Goal: Use online tool/utility: Utilize a website feature to perform a specific function

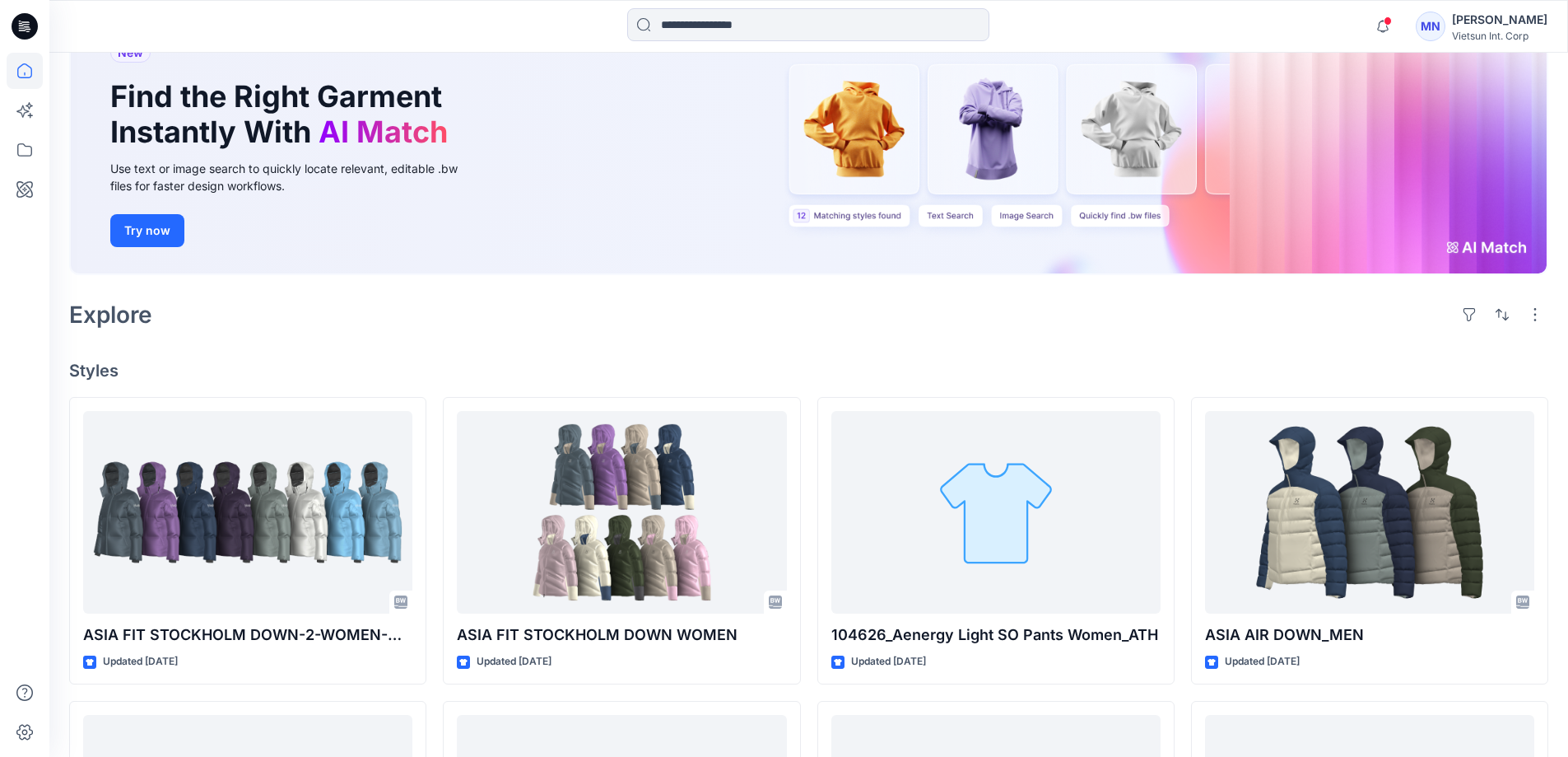
scroll to position [164, 0]
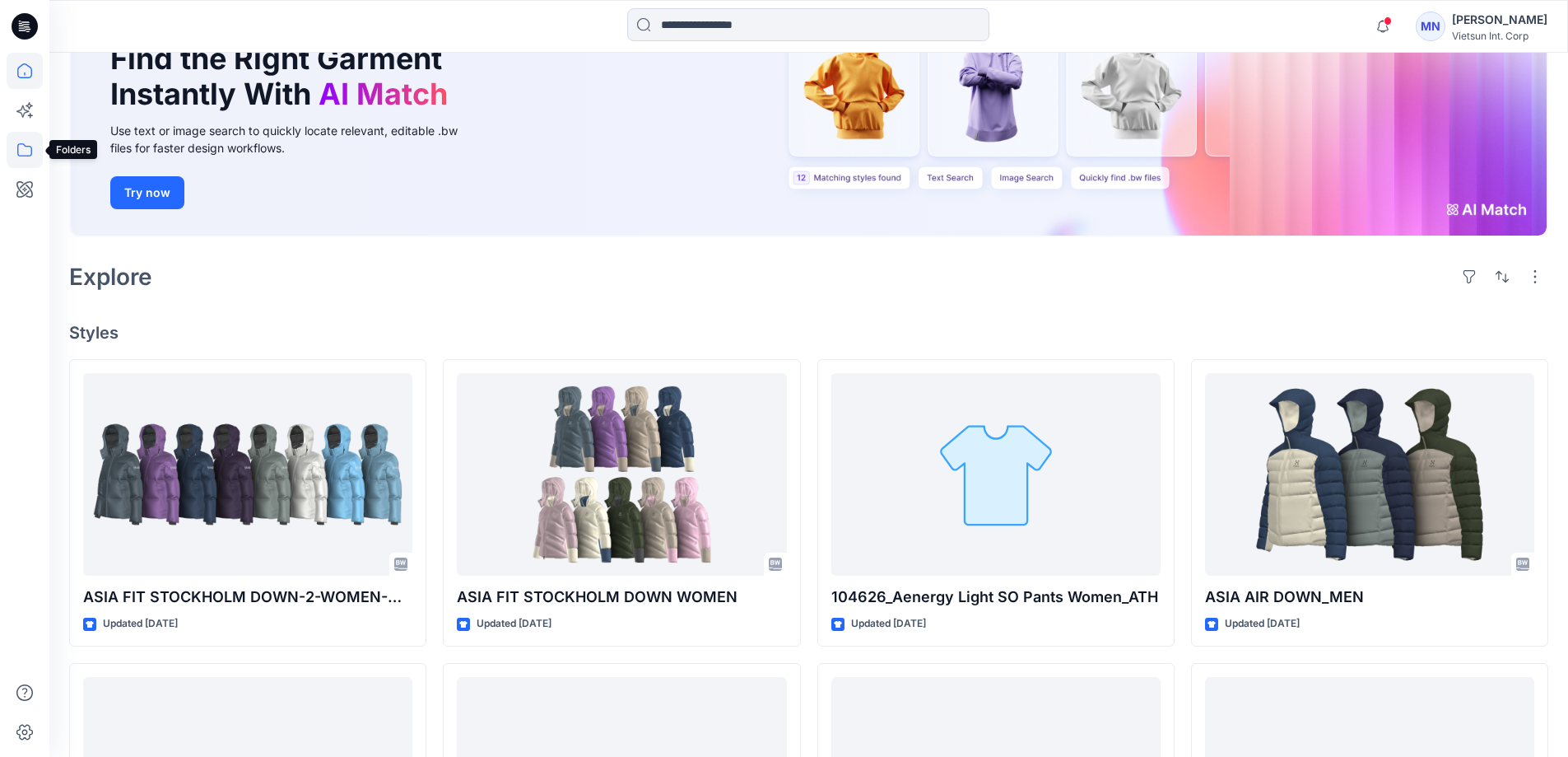
click at [11, 145] on icon at bounding box center [25, 150] width 36 height 36
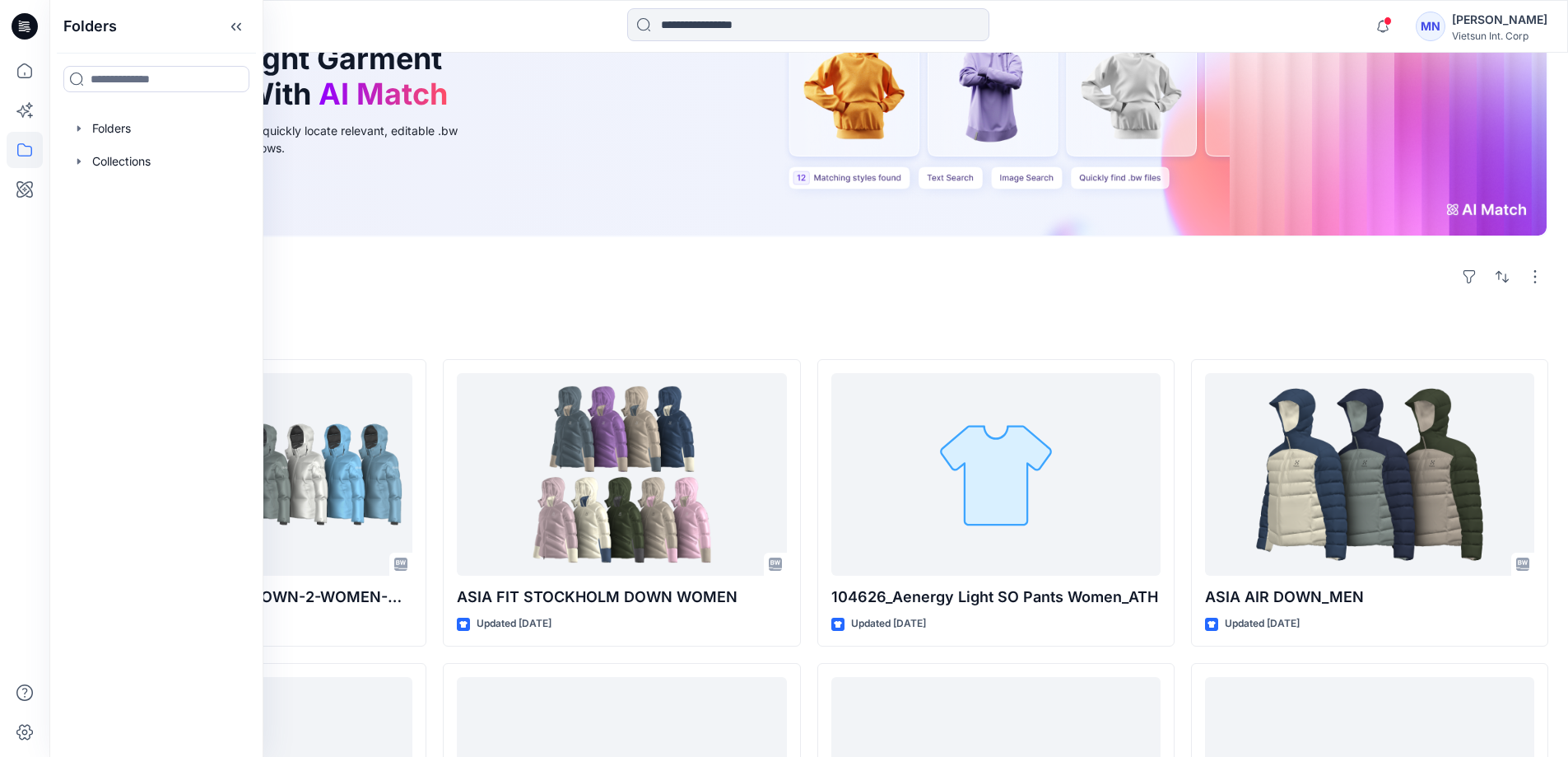
click at [1464, 24] on div "[PERSON_NAME]" at bounding box center [1499, 20] width 95 height 20
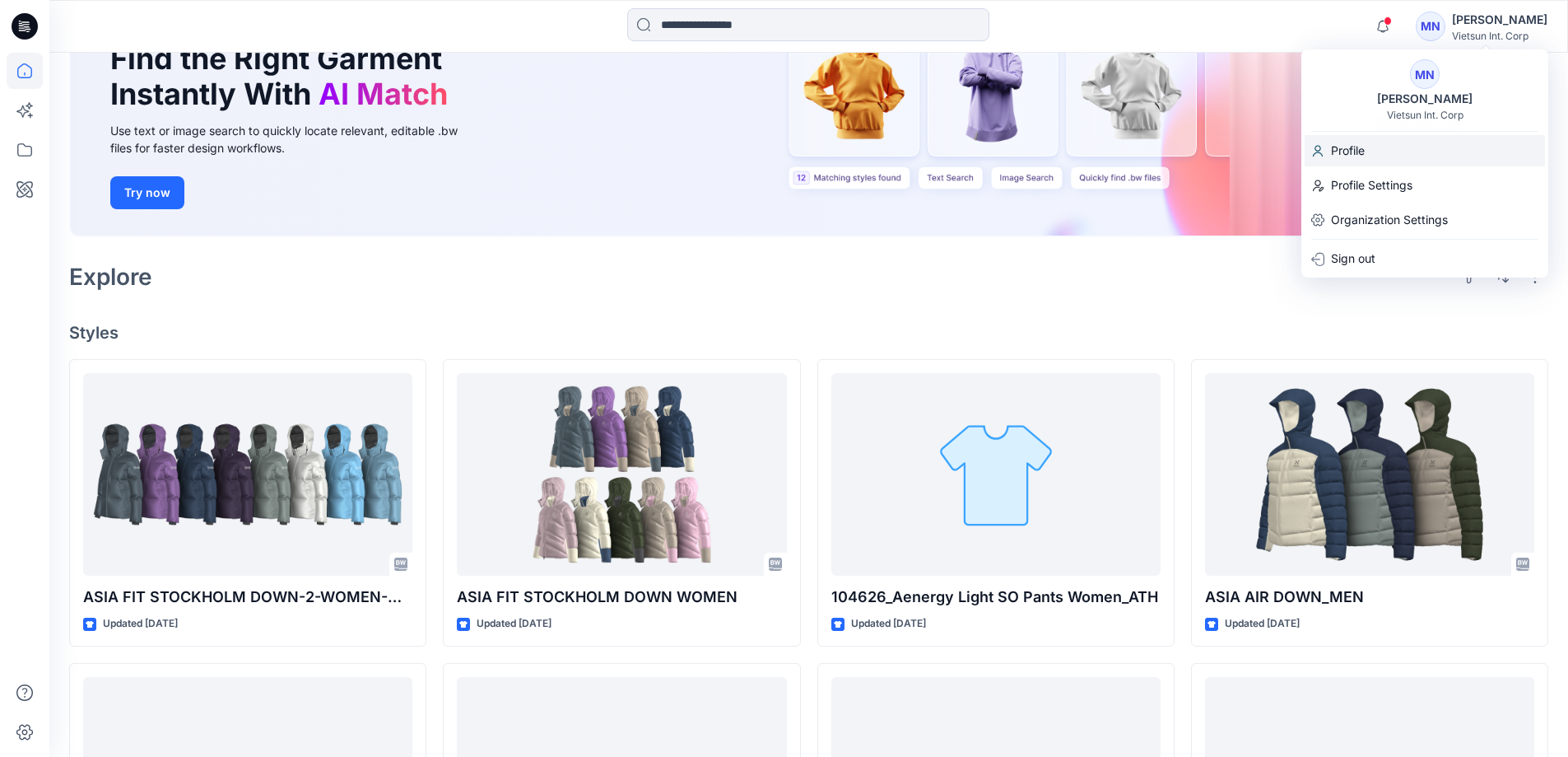
click at [1378, 150] on div "Profile" at bounding box center [1424, 151] width 241 height 31
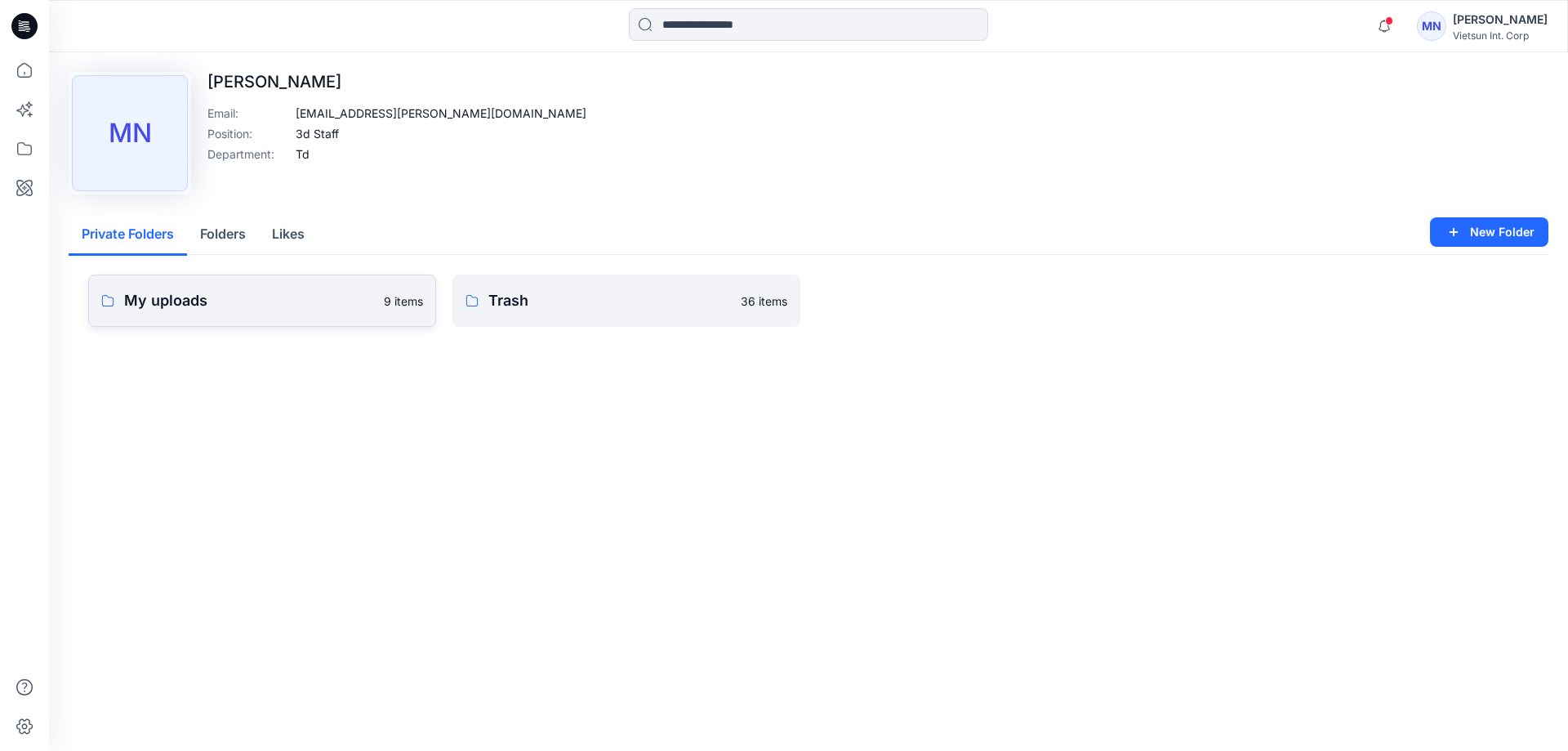
click at [274, 312] on p "My uploads" at bounding box center [249, 300] width 250 height 23
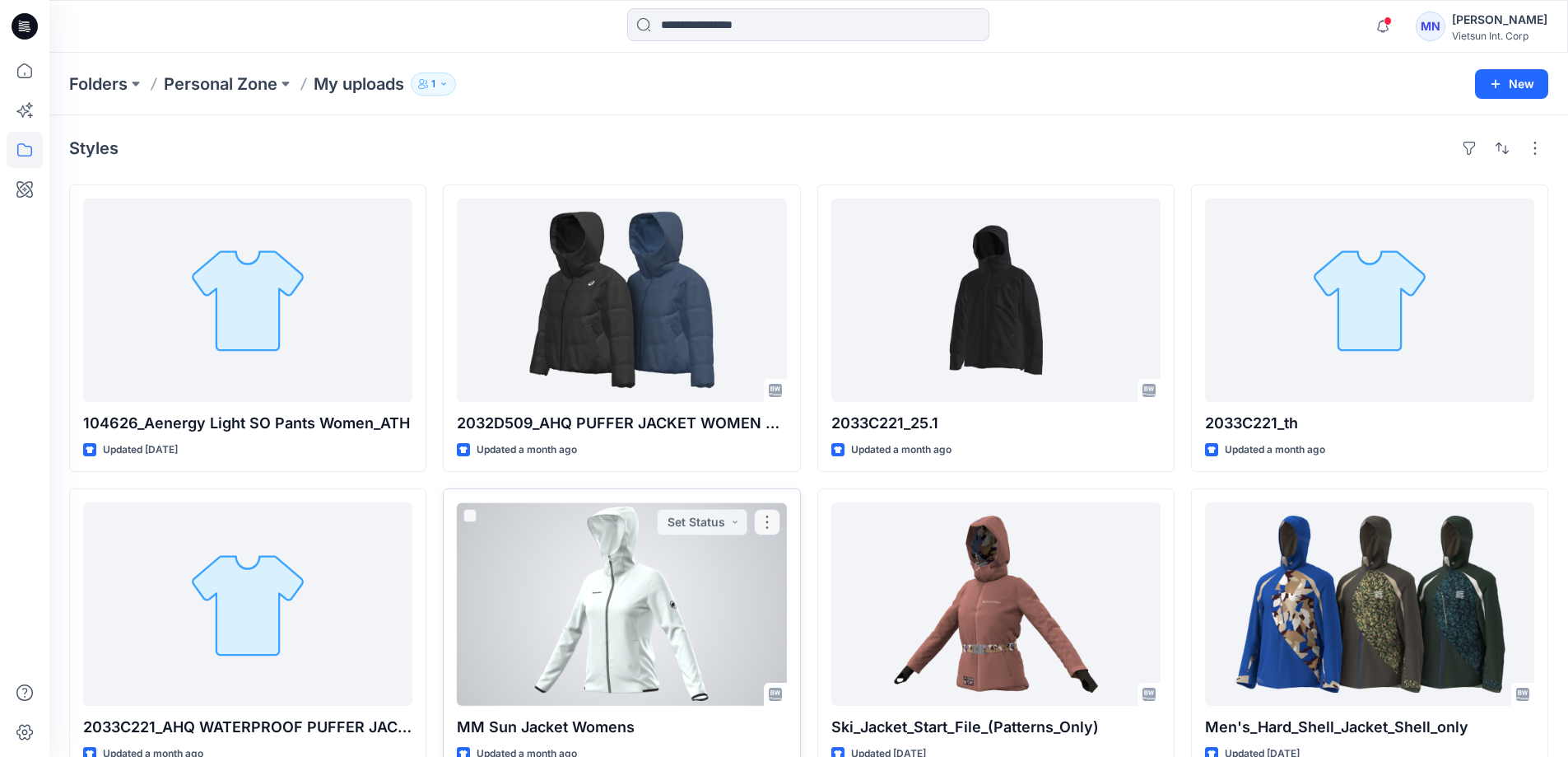
click at [500, 652] on div at bounding box center [621, 604] width 329 height 204
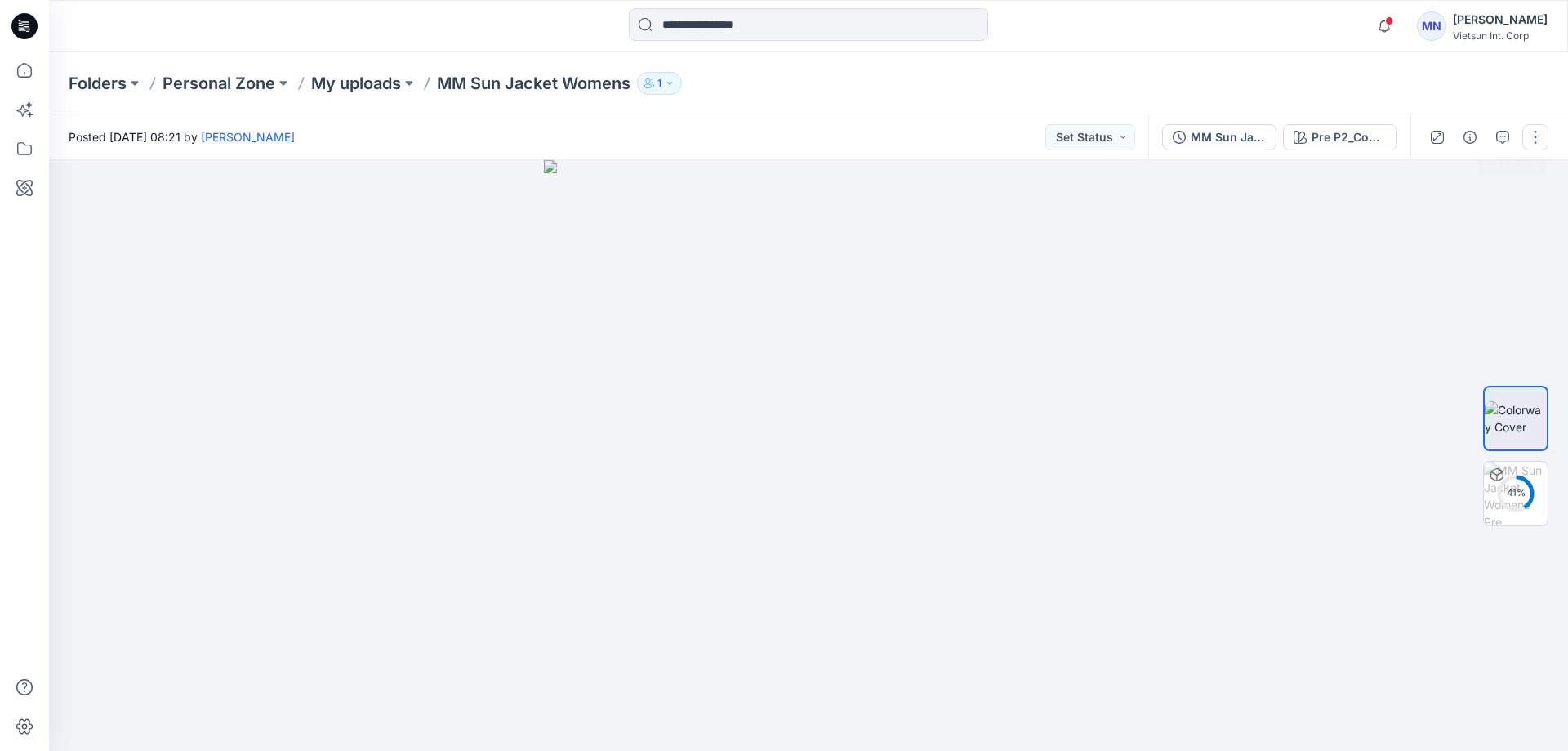
click at [1541, 140] on button "button" at bounding box center [1536, 137] width 26 height 26
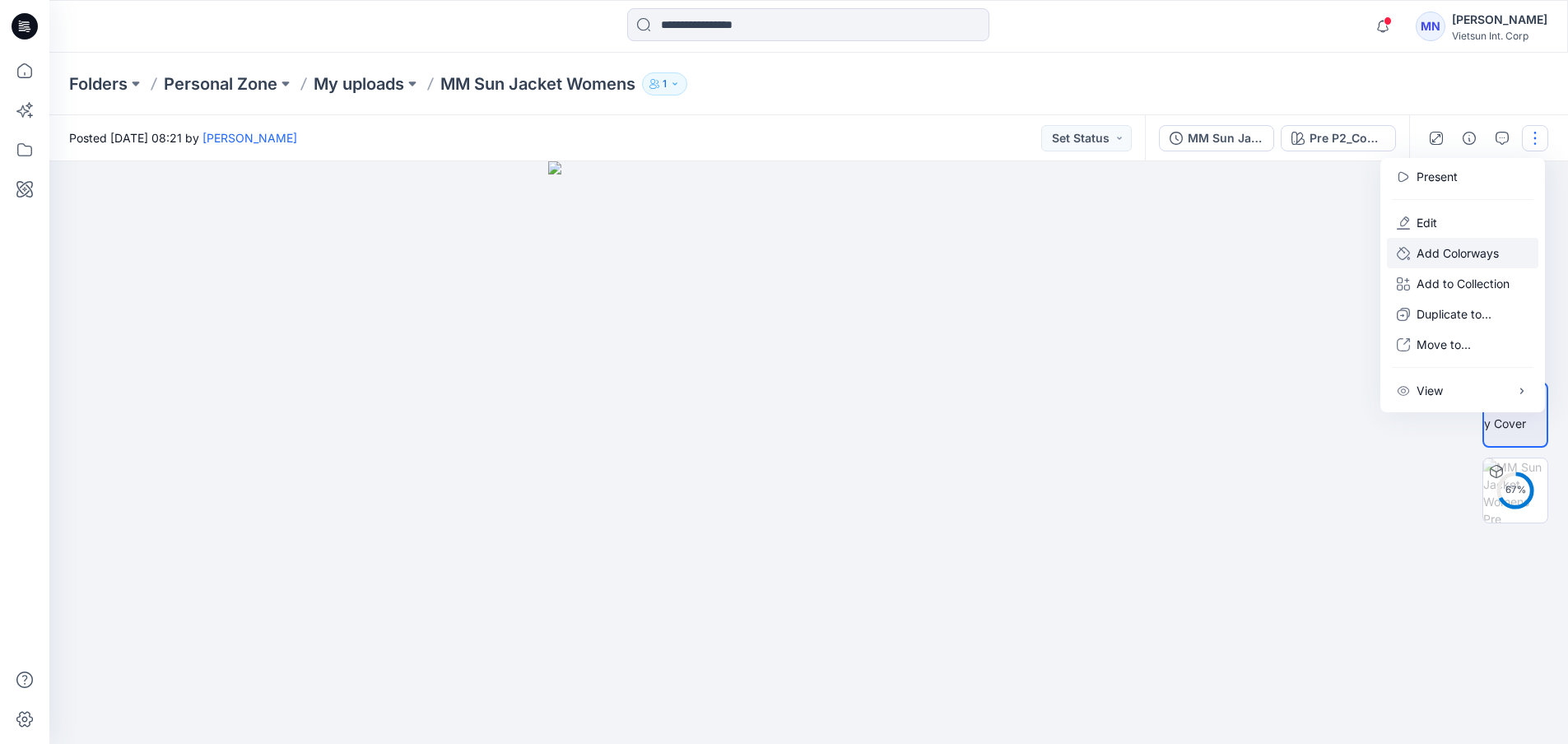
click at [1441, 262] on p "Add Colorways" at bounding box center [1457, 253] width 83 height 17
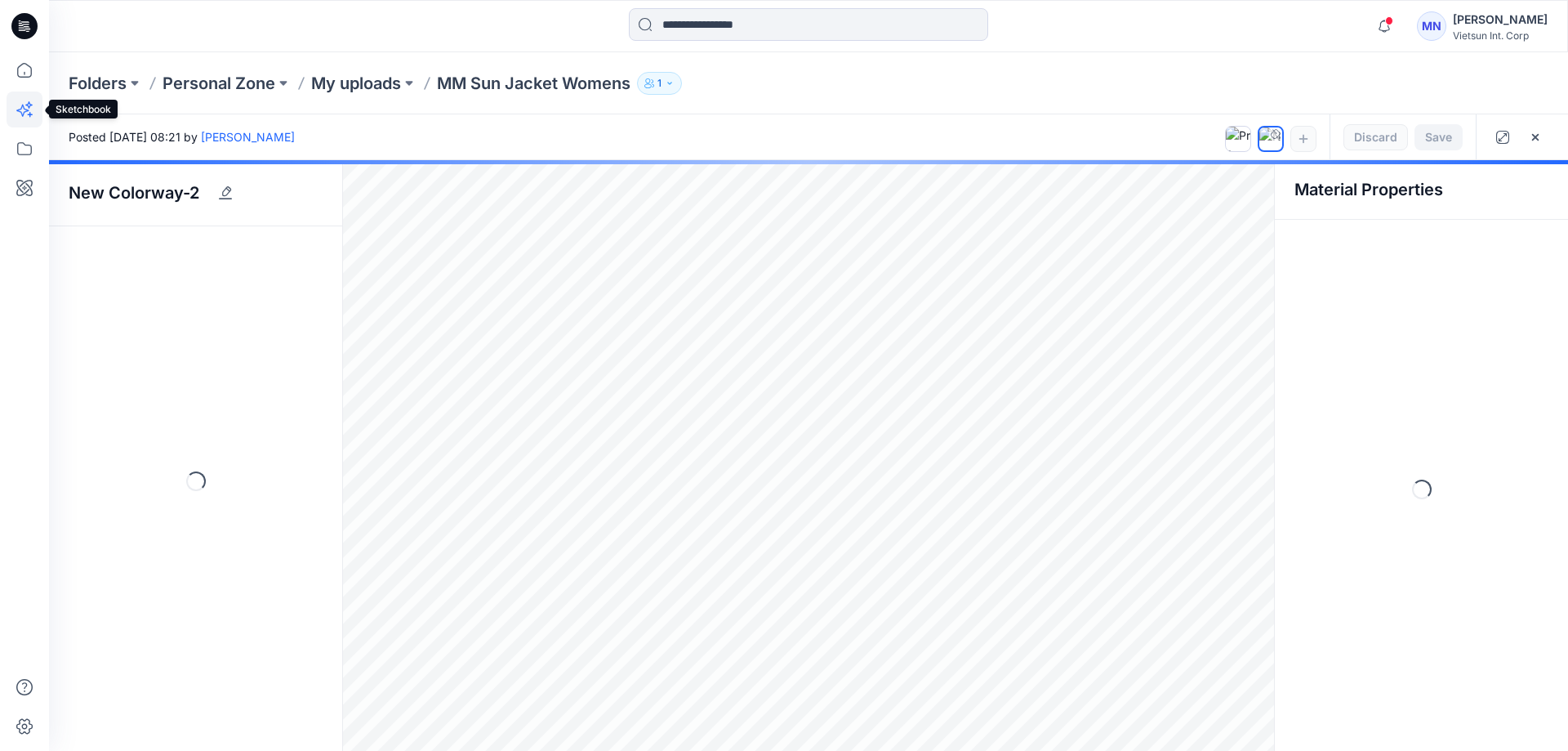
click at [29, 110] on icon at bounding box center [23, 111] width 13 height 13
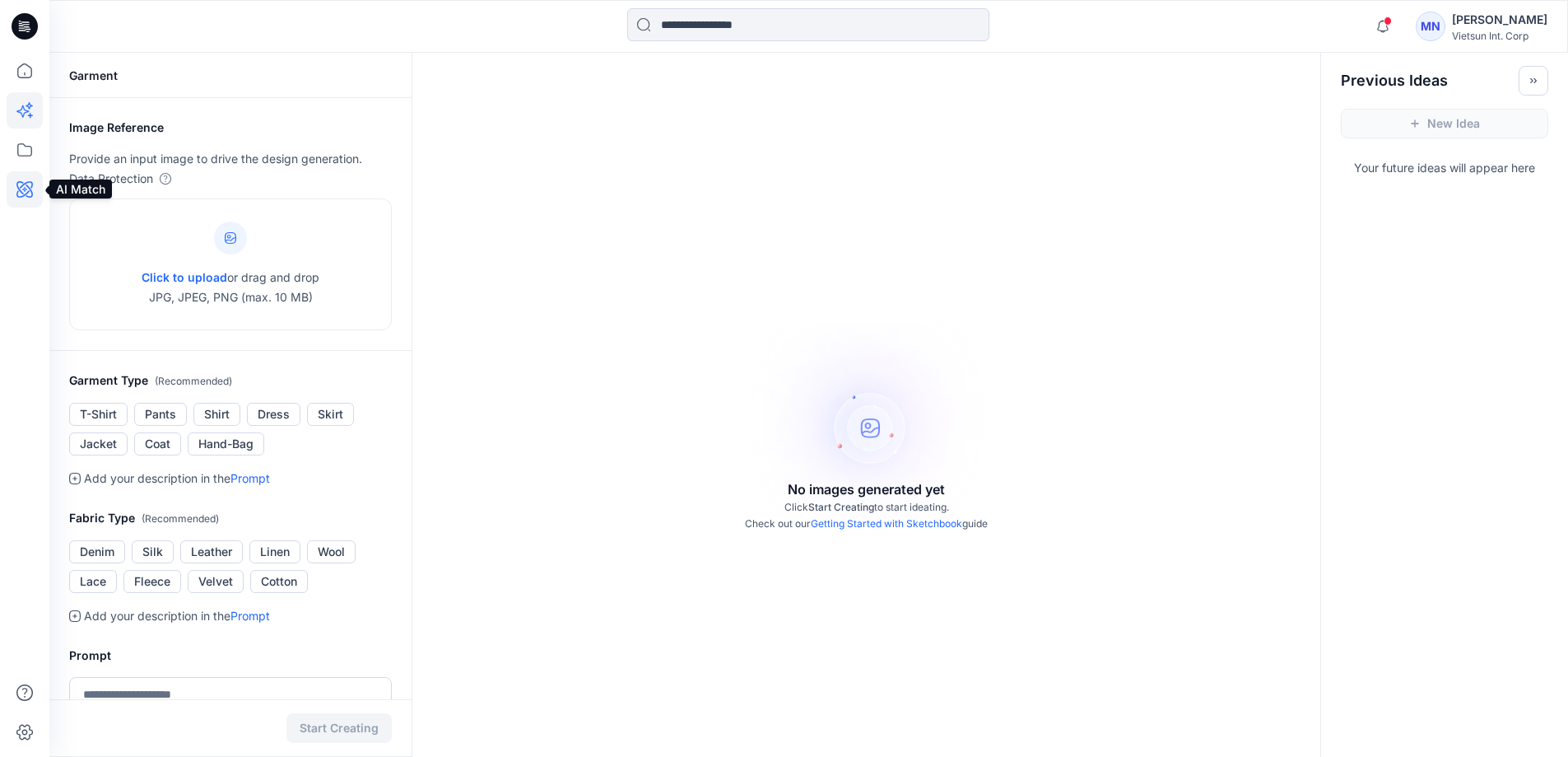
click at [22, 194] on icon at bounding box center [25, 189] width 36 height 36
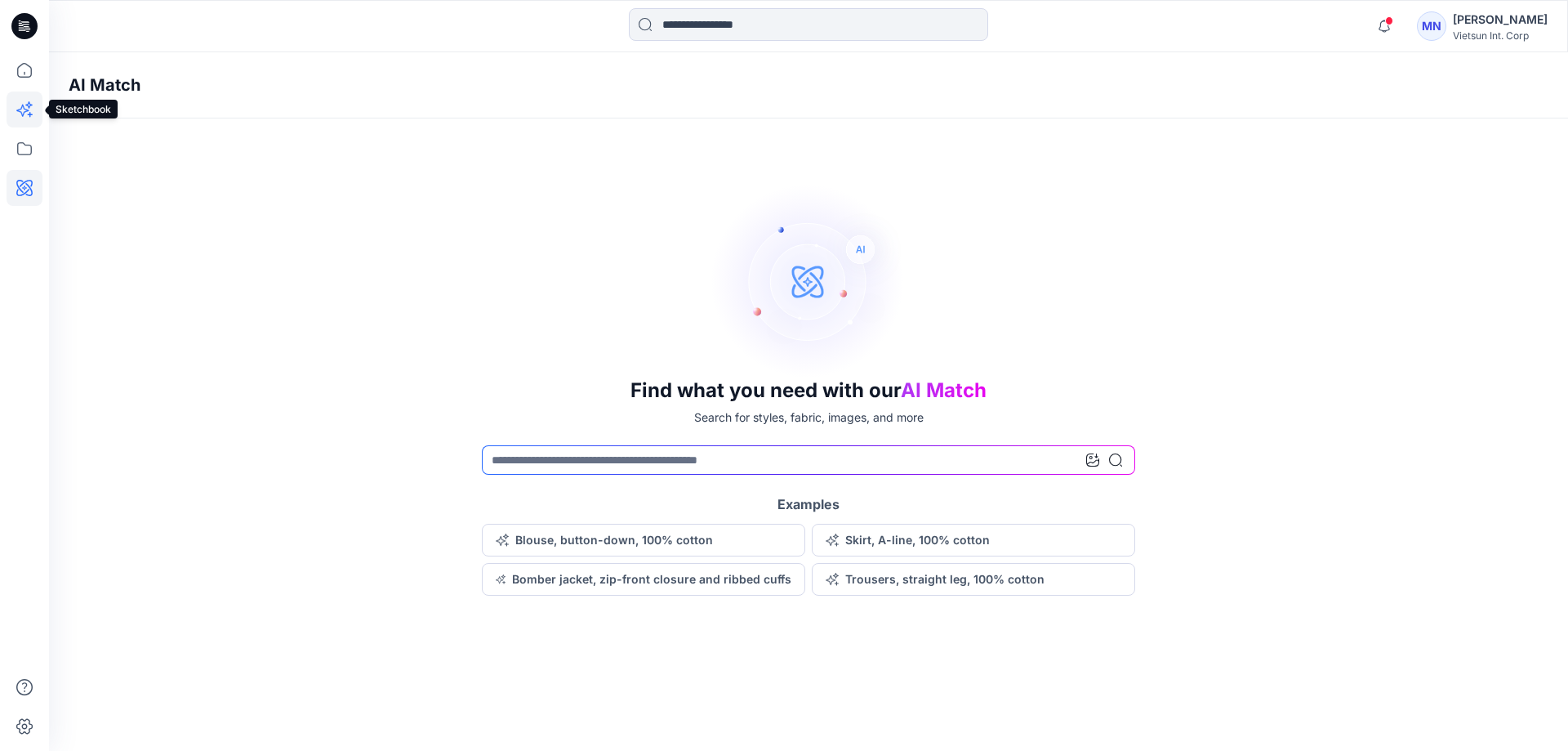
click at [20, 105] on icon at bounding box center [24, 109] width 36 height 36
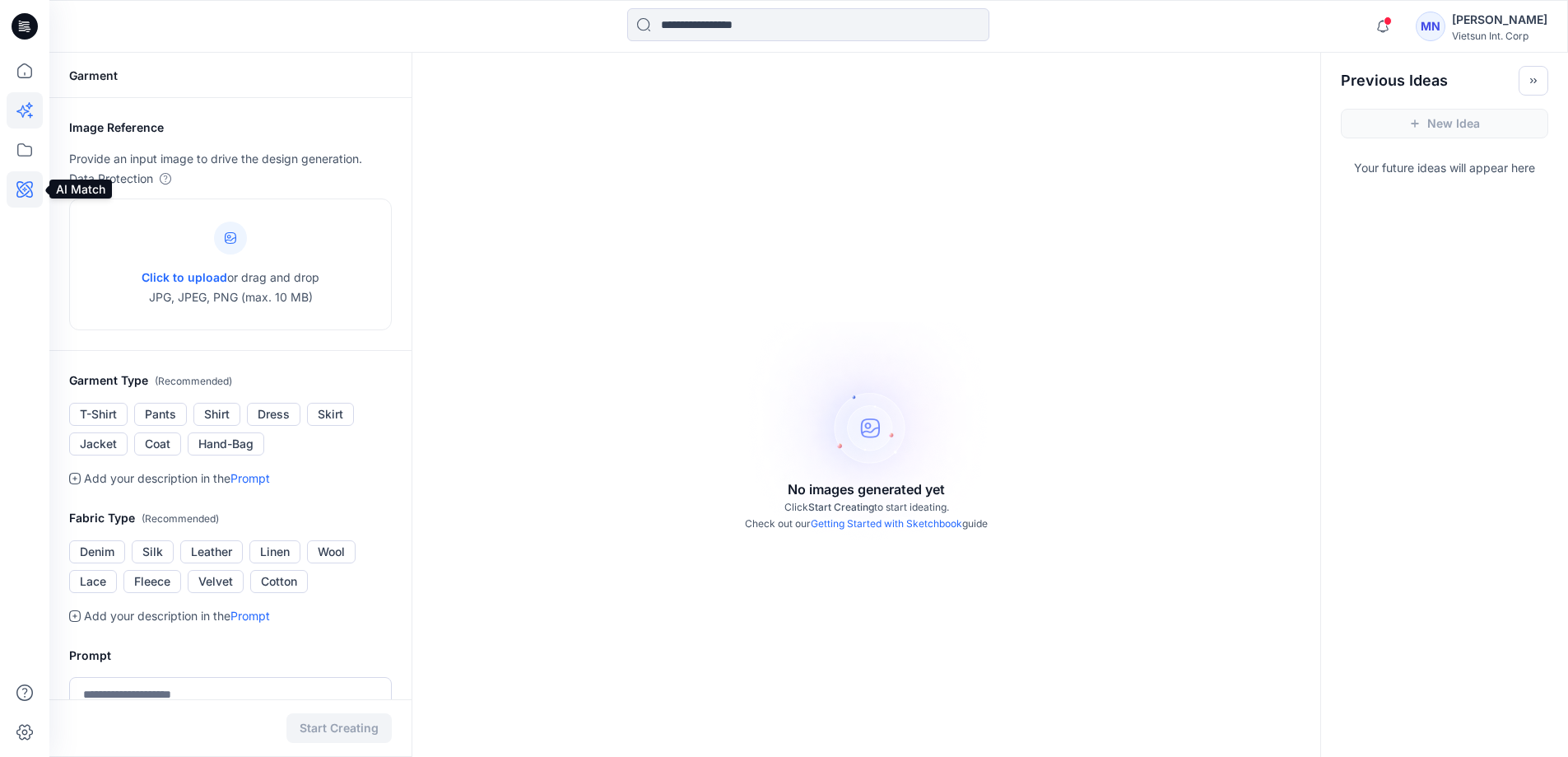
click at [20, 188] on icon at bounding box center [25, 189] width 36 height 36
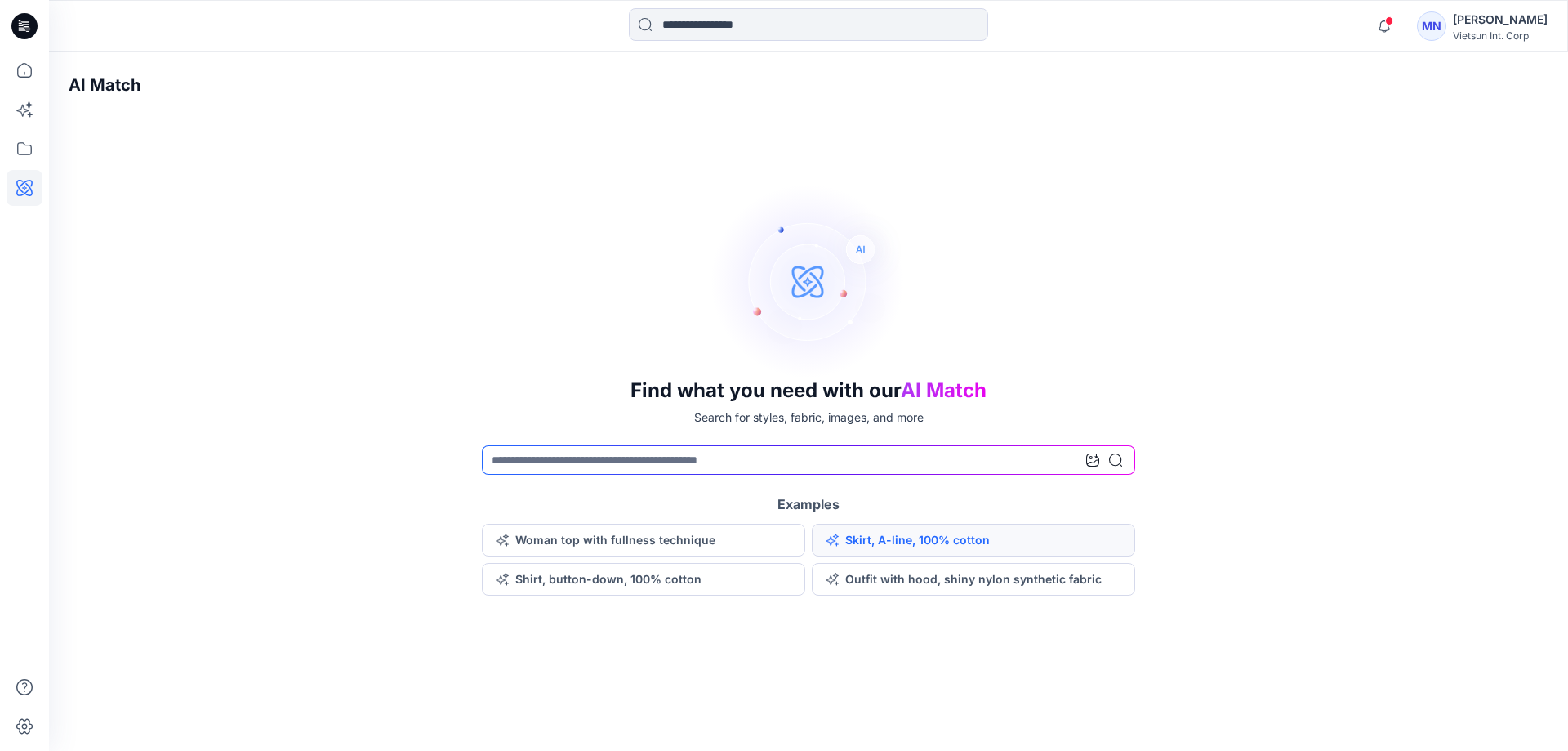
click at [812, 556] on button "Skirt, A-line, 100% cotton" at bounding box center [973, 540] width 324 height 32
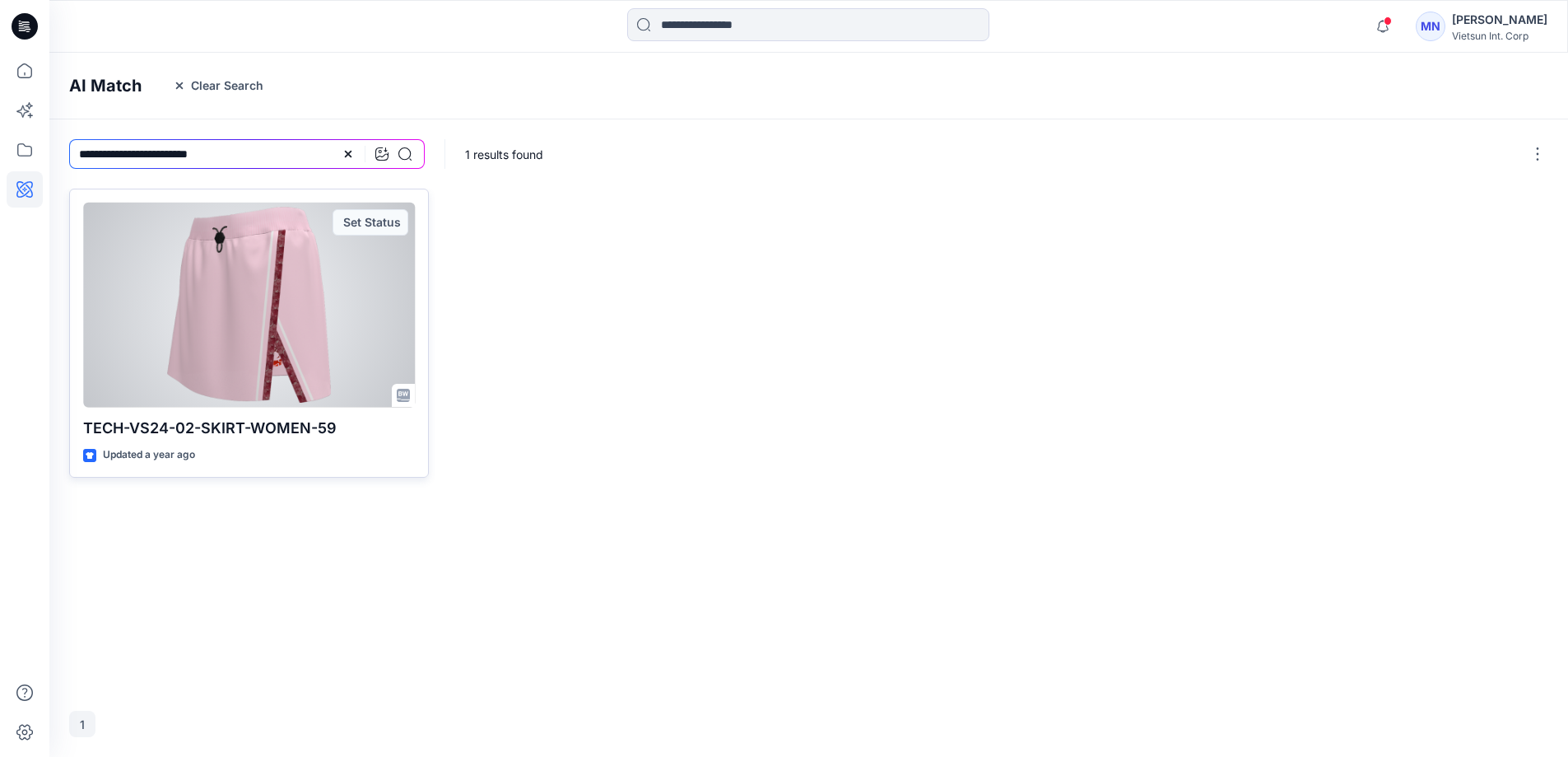
click at [360, 324] on div at bounding box center [248, 304] width 332 height 204
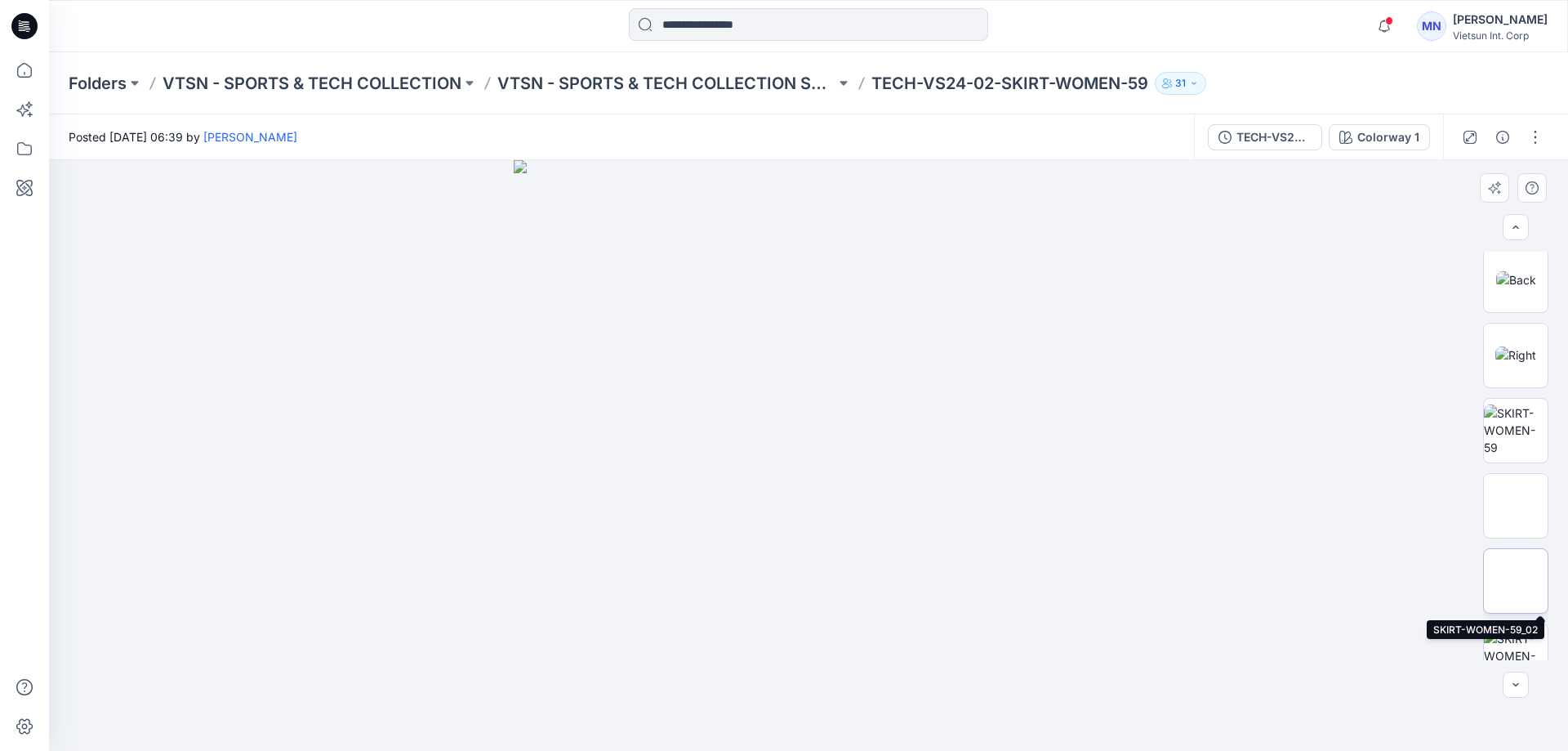
scroll to position [408, 0]
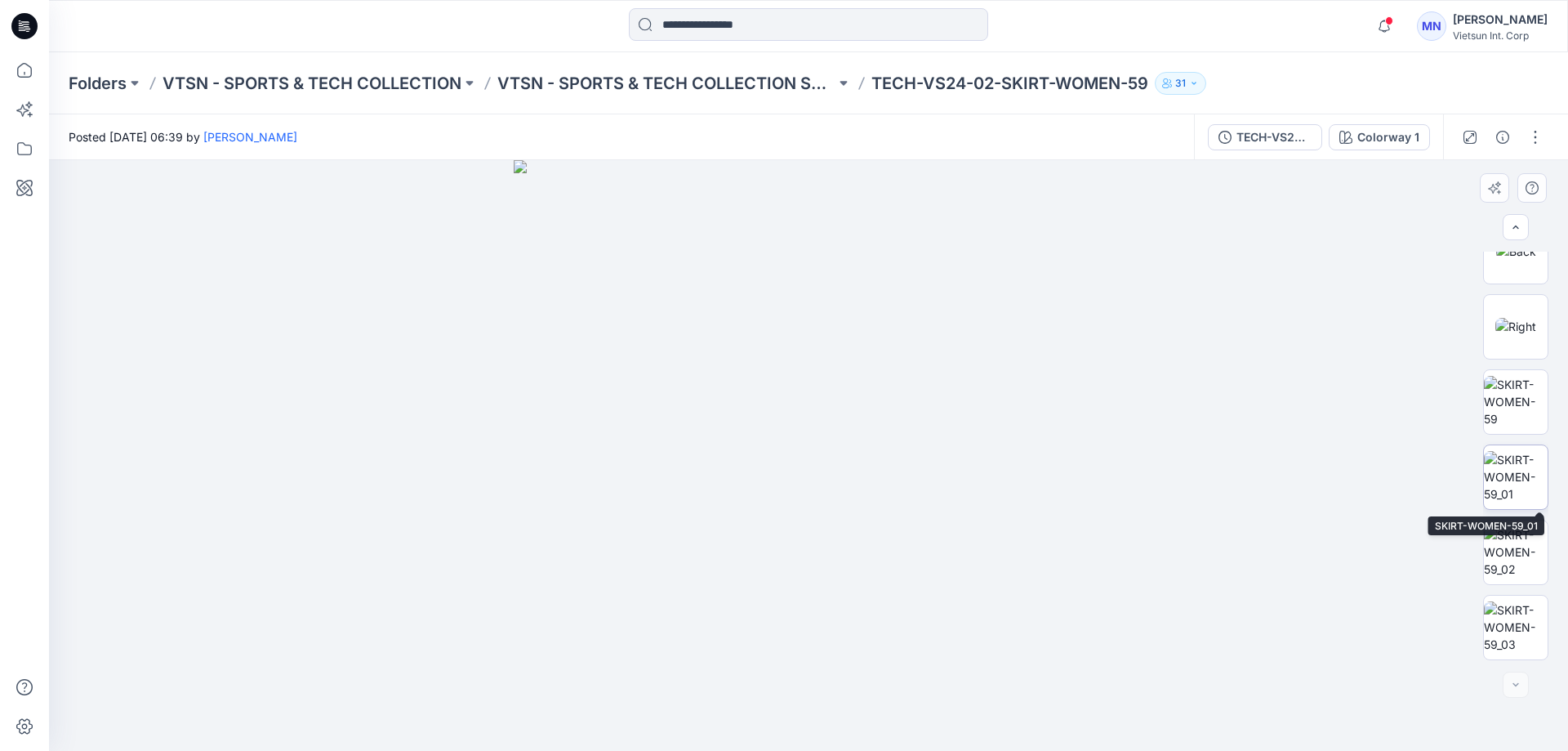
click at [1521, 481] on img at bounding box center [1516, 476] width 64 height 51
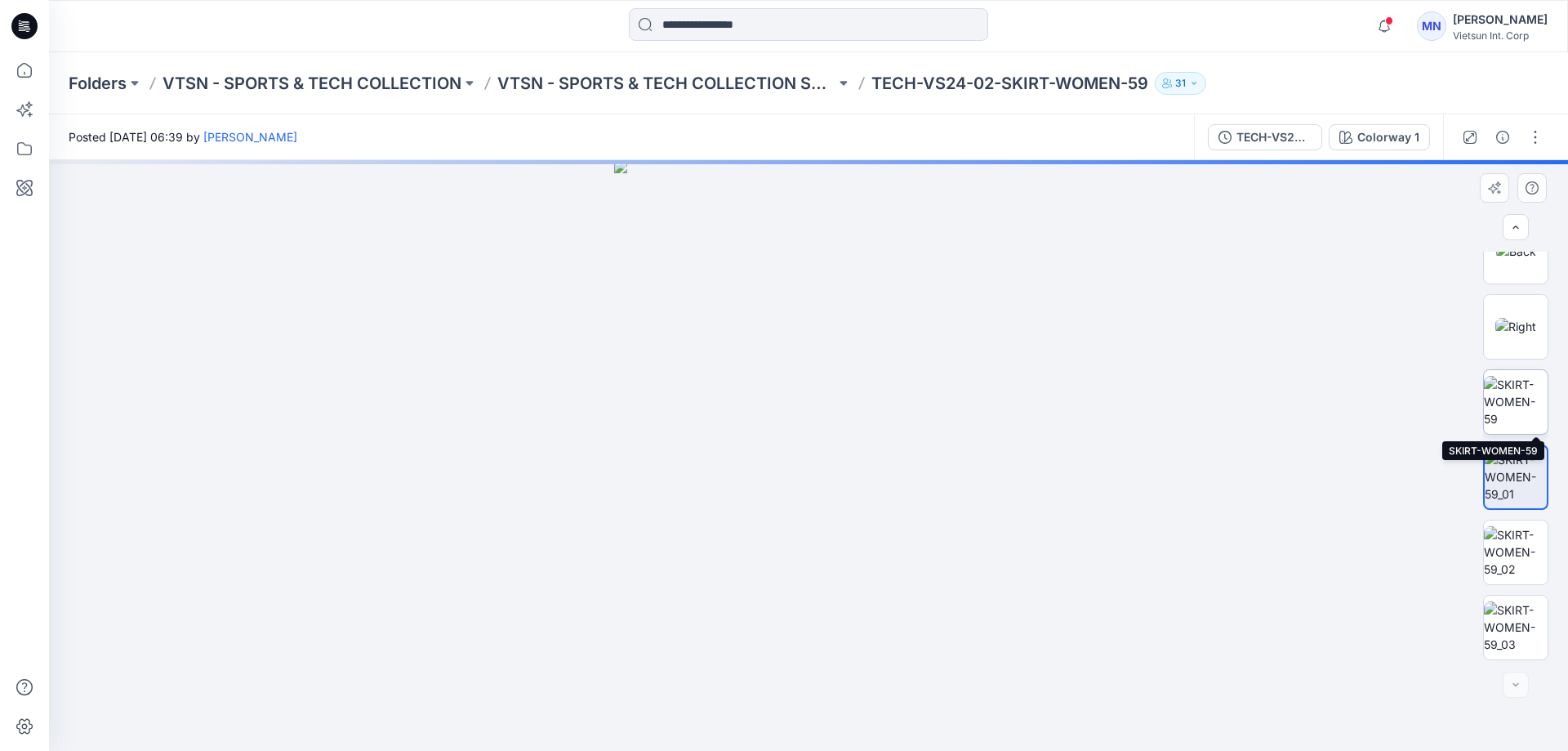
click at [1517, 410] on img at bounding box center [1516, 401] width 64 height 51
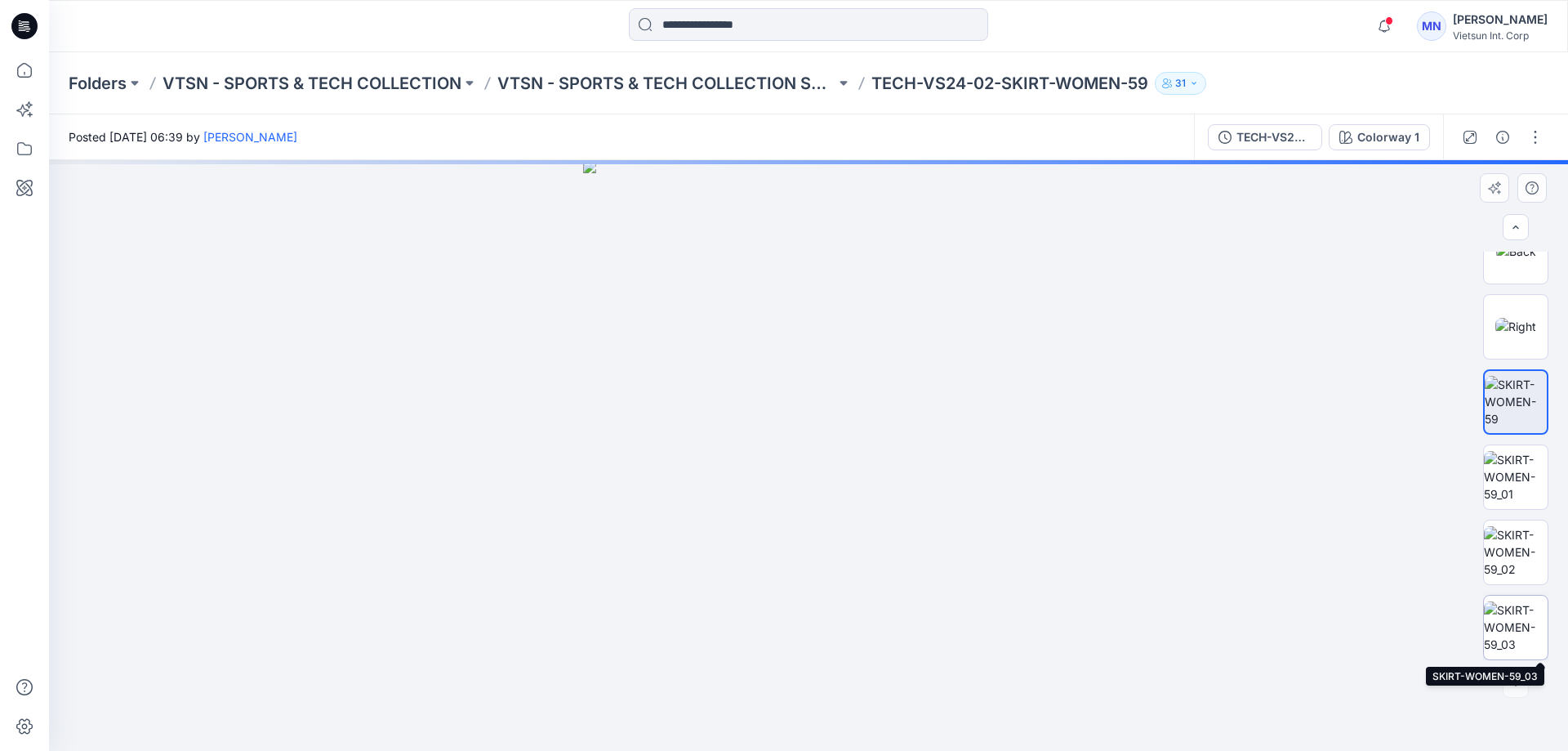
click at [1527, 620] on img at bounding box center [1516, 627] width 64 height 51
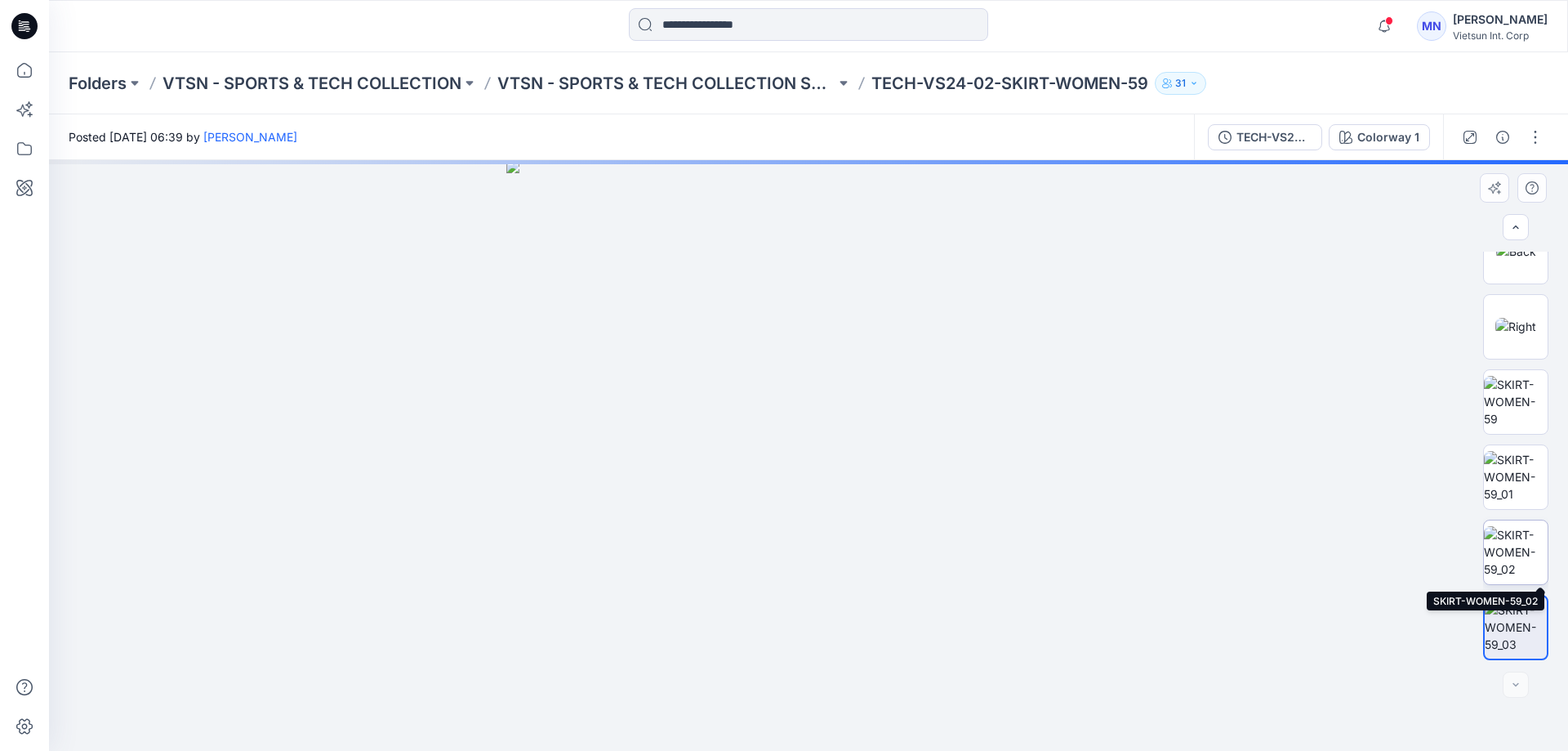
click at [1536, 548] on img at bounding box center [1516, 551] width 64 height 51
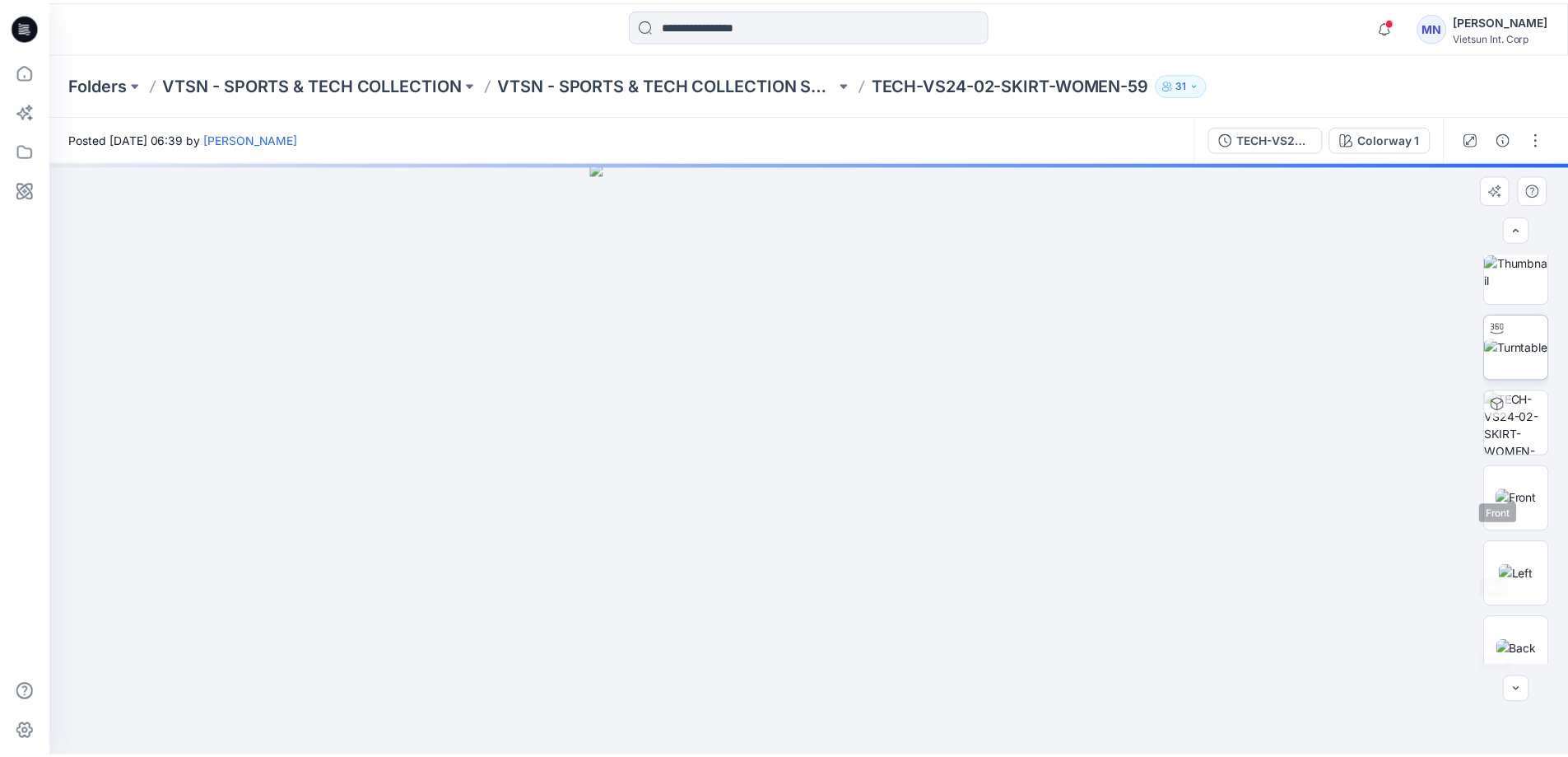
scroll to position [0, 0]
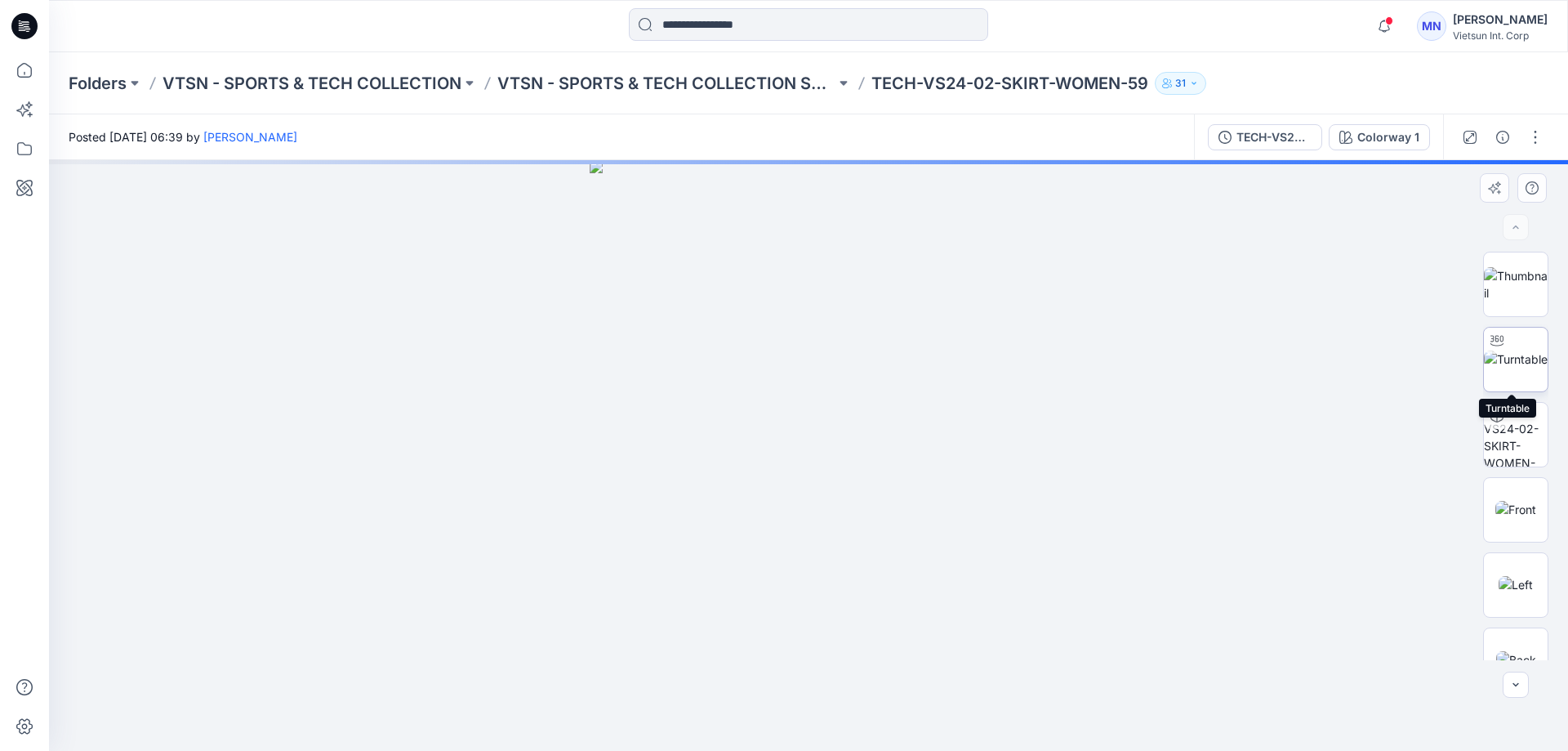
click at [1511, 351] on img at bounding box center [1516, 359] width 64 height 17
drag, startPoint x: 876, startPoint y: 722, endPoint x: 469, endPoint y: 712, distance: 407.1
click at [469, 712] on div at bounding box center [808, 455] width 1519 height 591
click at [887, 721] on circle at bounding box center [889, 721] width 10 height 10
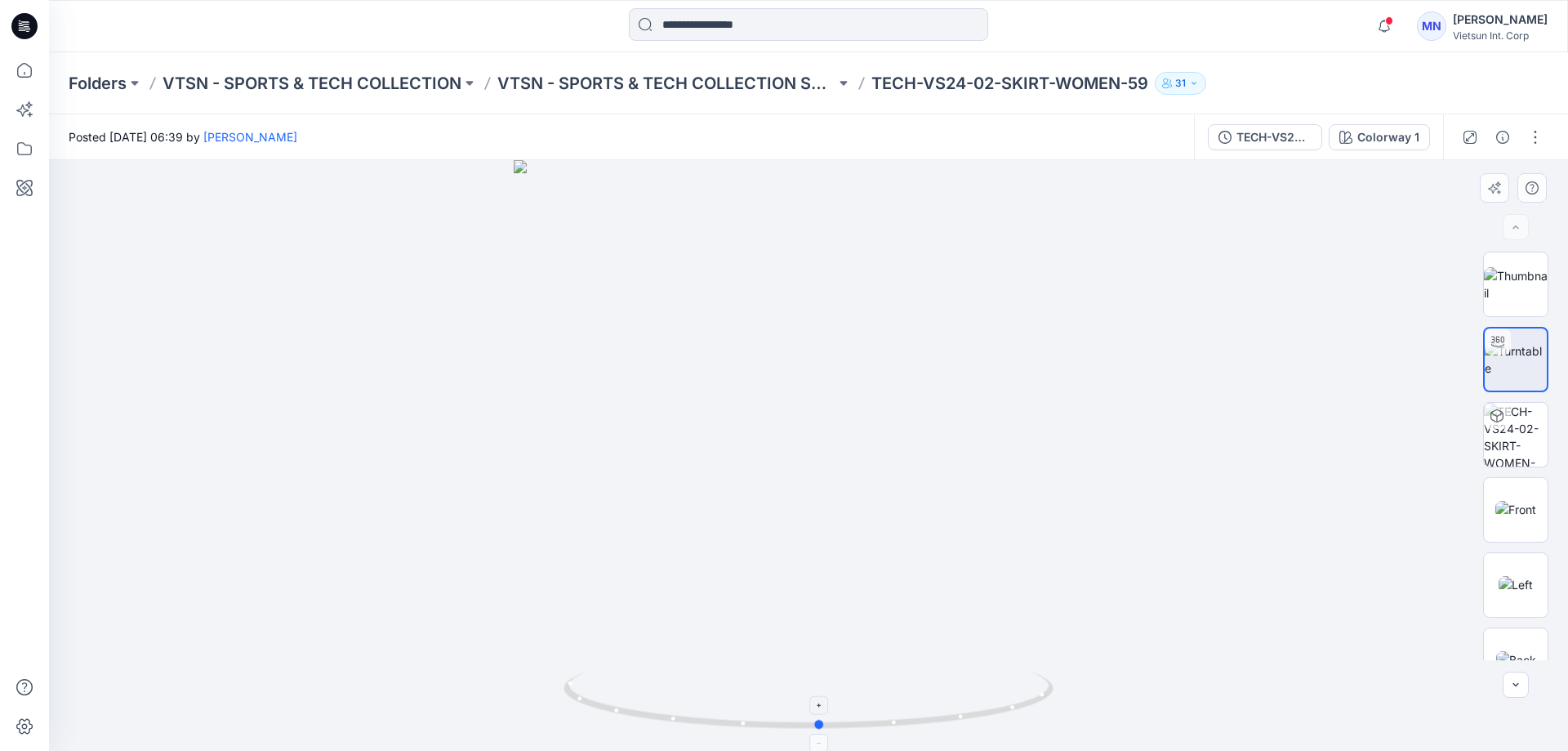
drag, startPoint x: 922, startPoint y: 719, endPoint x: 851, endPoint y: 714, distance: 71.2
click at [851, 714] on icon at bounding box center [811, 702] width 494 height 61
click at [36, 108] on icon at bounding box center [24, 109] width 36 height 36
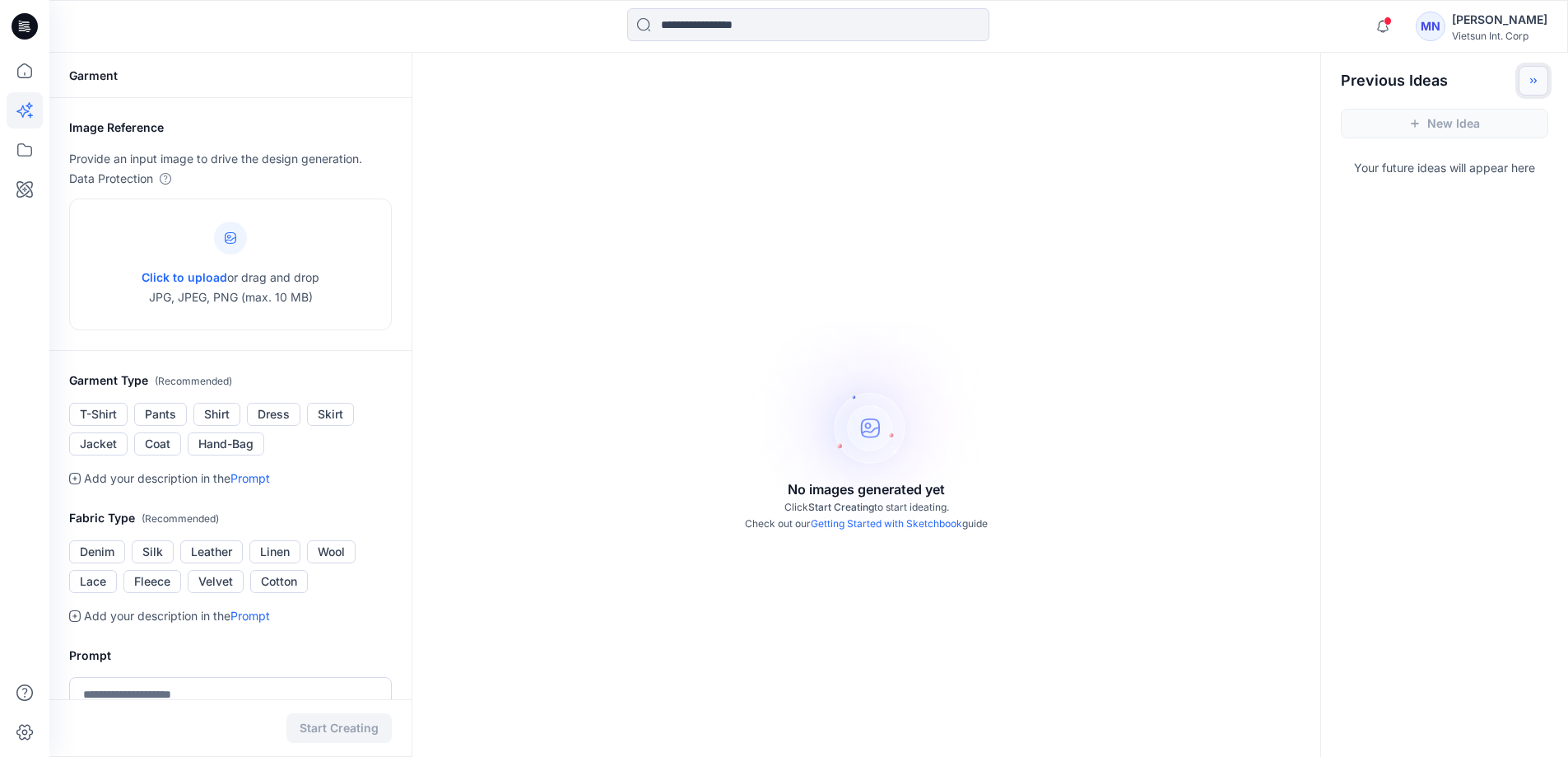
click at [1522, 81] on button "Toggle idea bar" at bounding box center [1533, 80] width 30 height 30
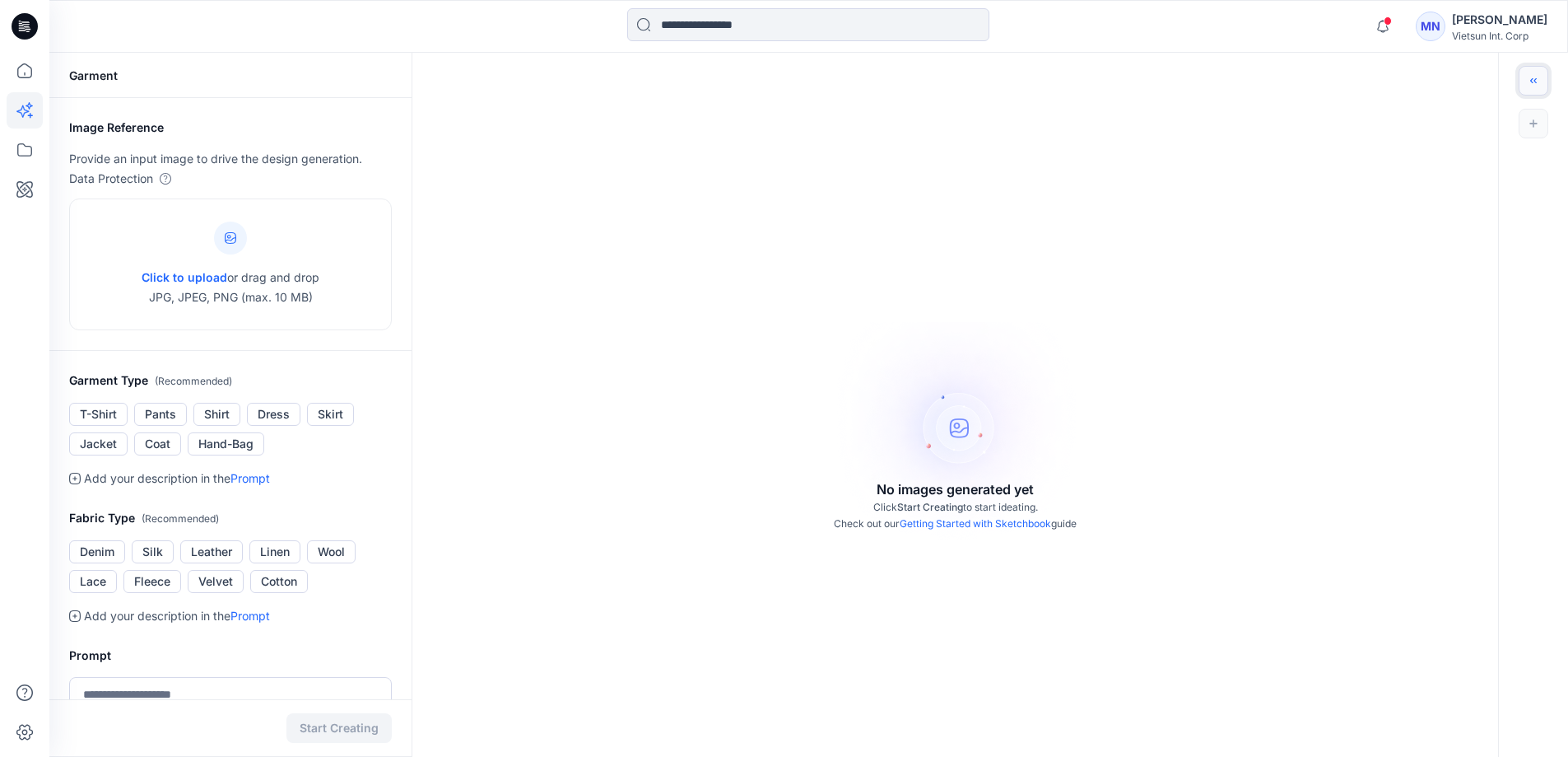
click at [1522, 81] on button "Toggle idea bar" at bounding box center [1533, 80] width 30 height 30
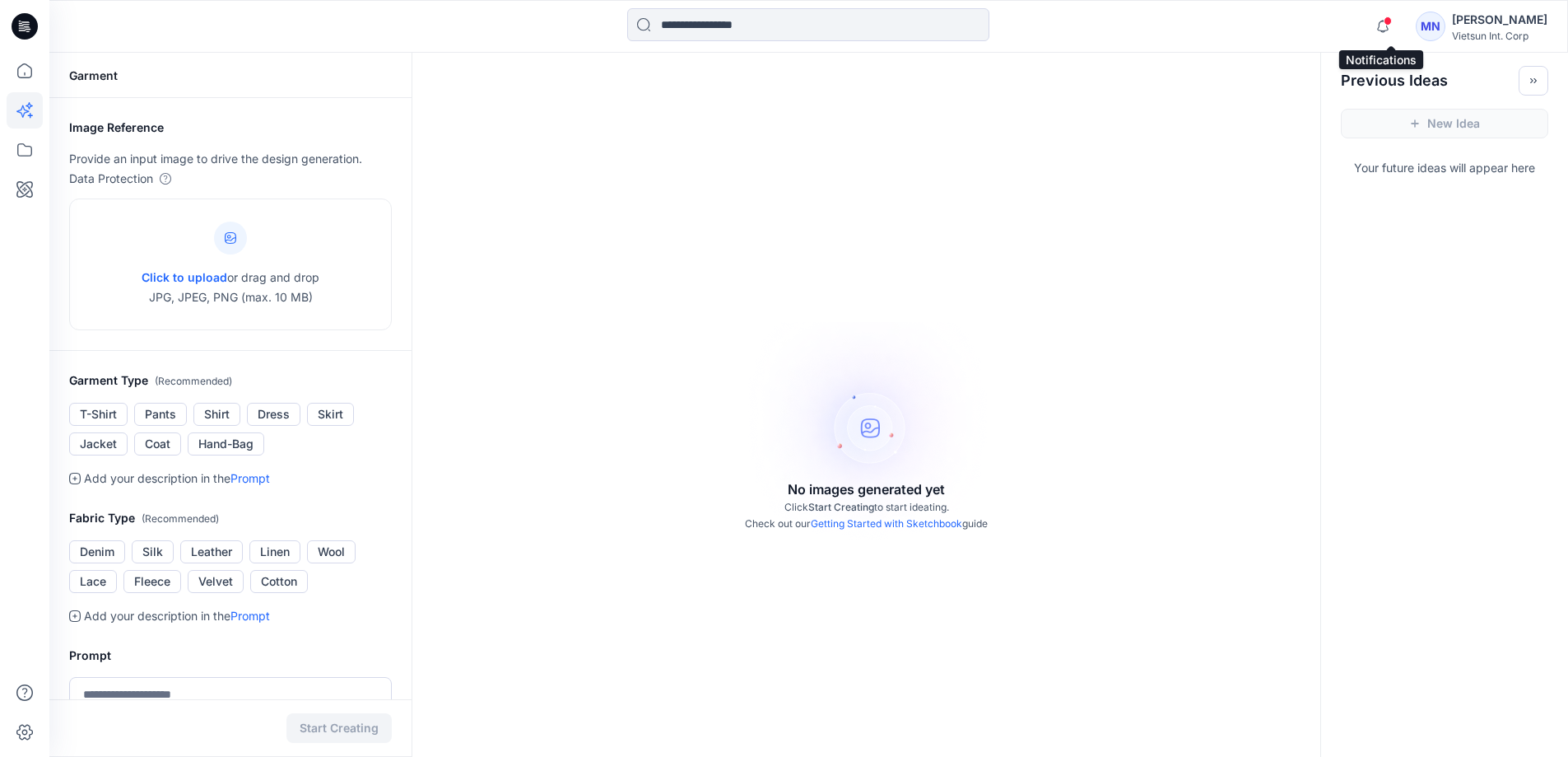
click at [1392, 24] on span at bounding box center [1387, 21] width 8 height 9
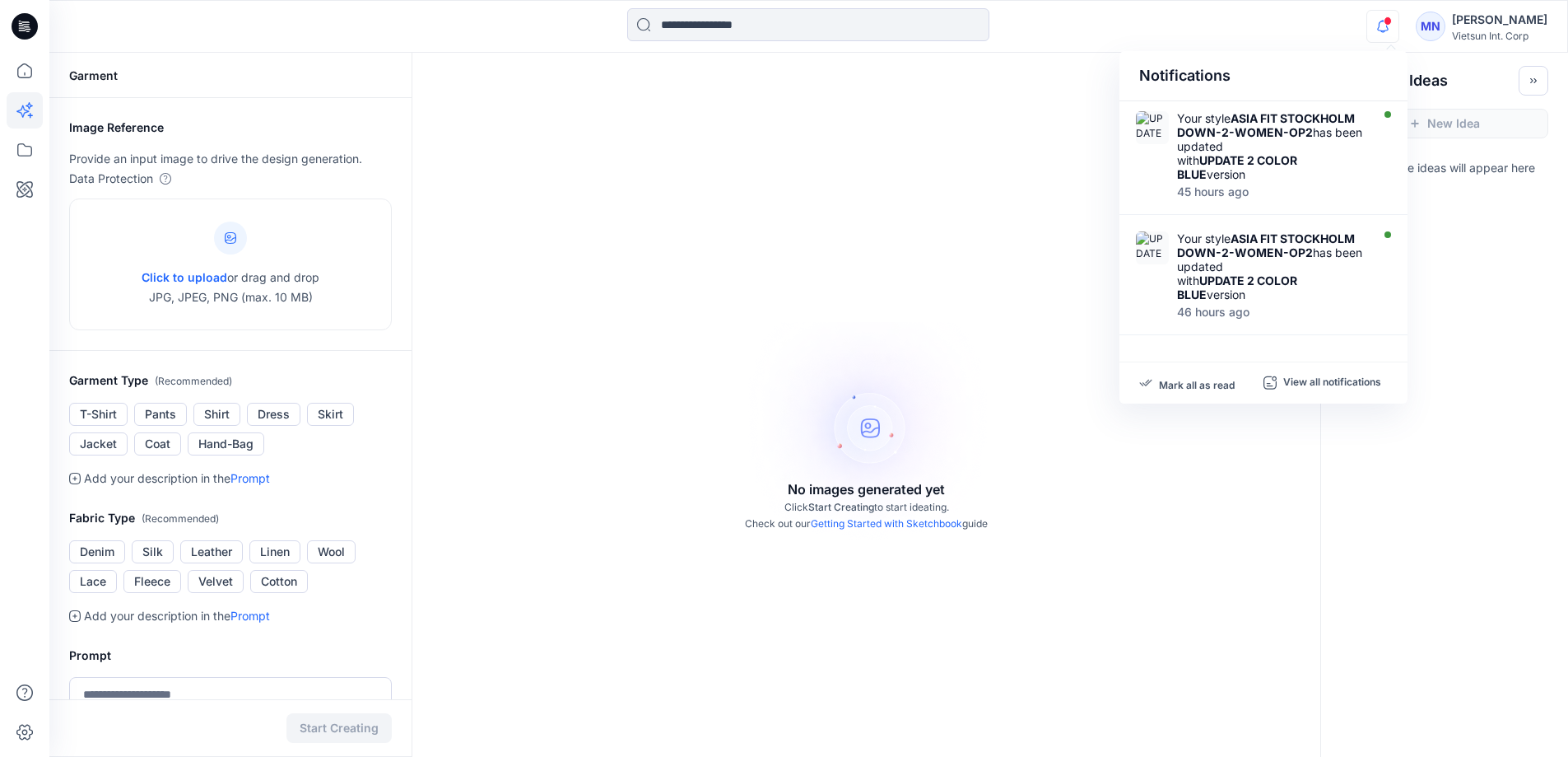
click at [1475, 300] on div "Garment Image Reference Provide an input image to drive the design generation. …" at bounding box center [808, 553] width 1518 height 1001
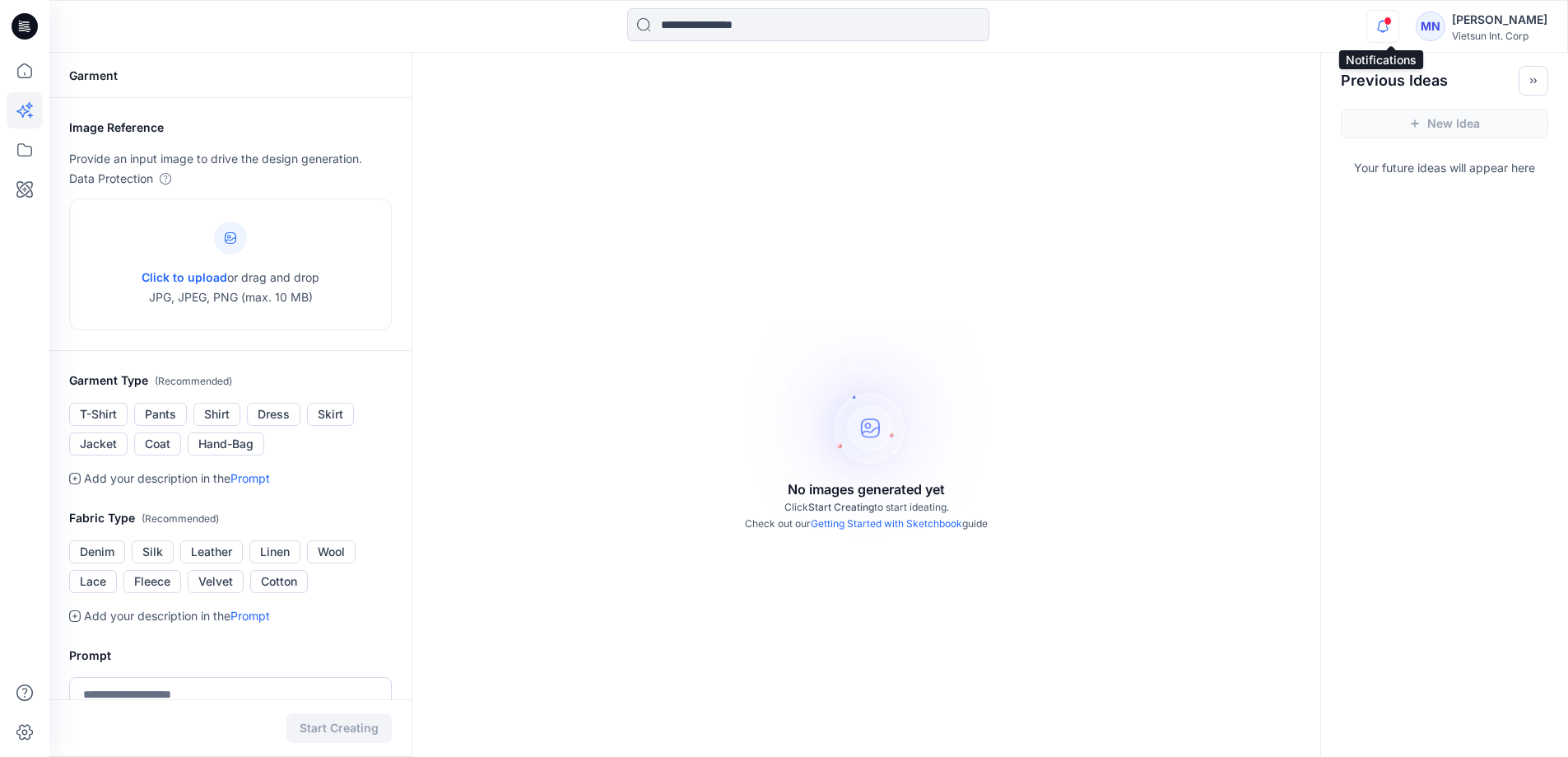
click at [1381, 25] on icon "button" at bounding box center [1383, 26] width 31 height 33
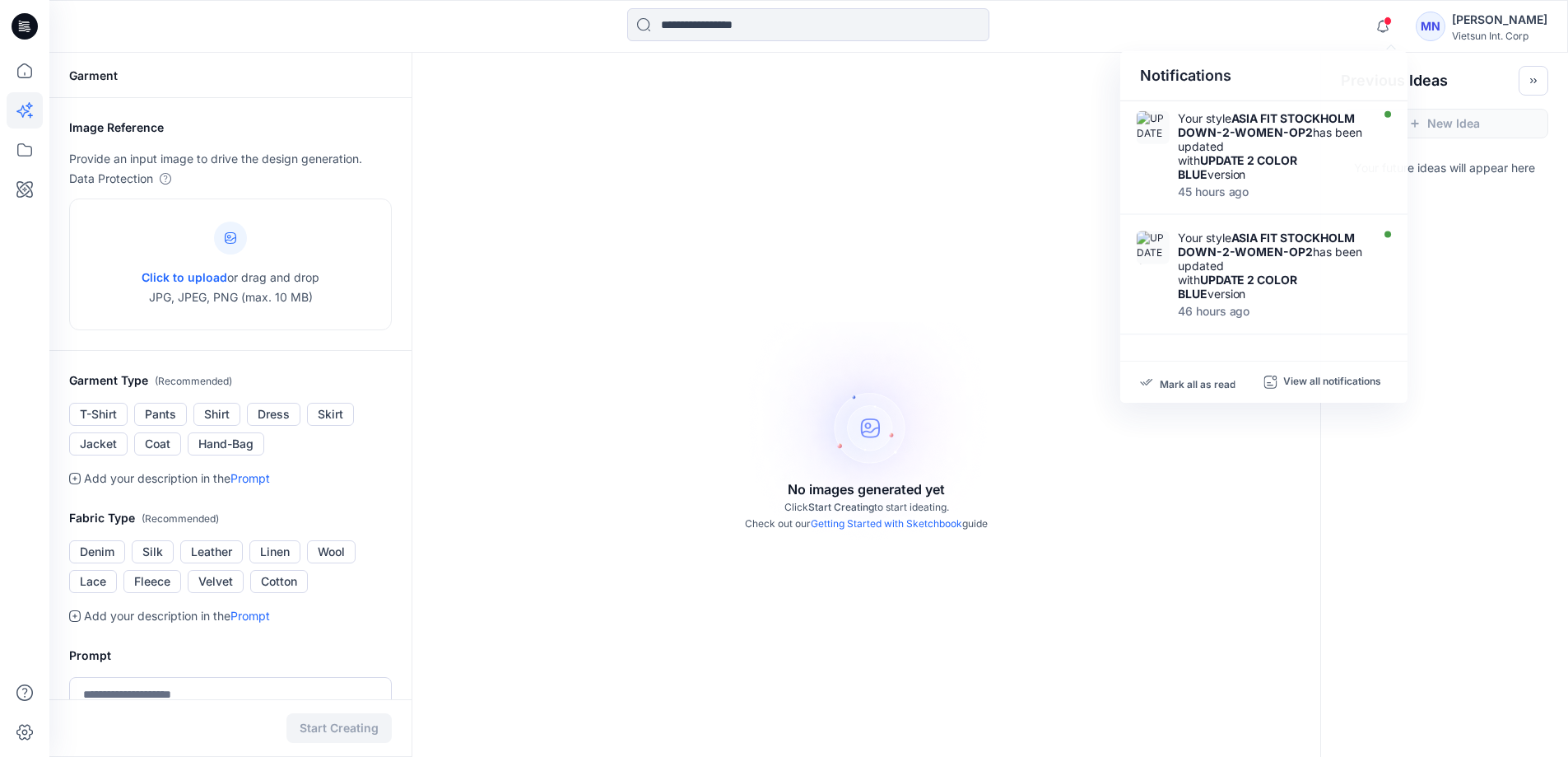
click at [1475, 259] on div "Garment Image Reference Provide an input image to drive the design generation. …" at bounding box center [808, 553] width 1518 height 1001
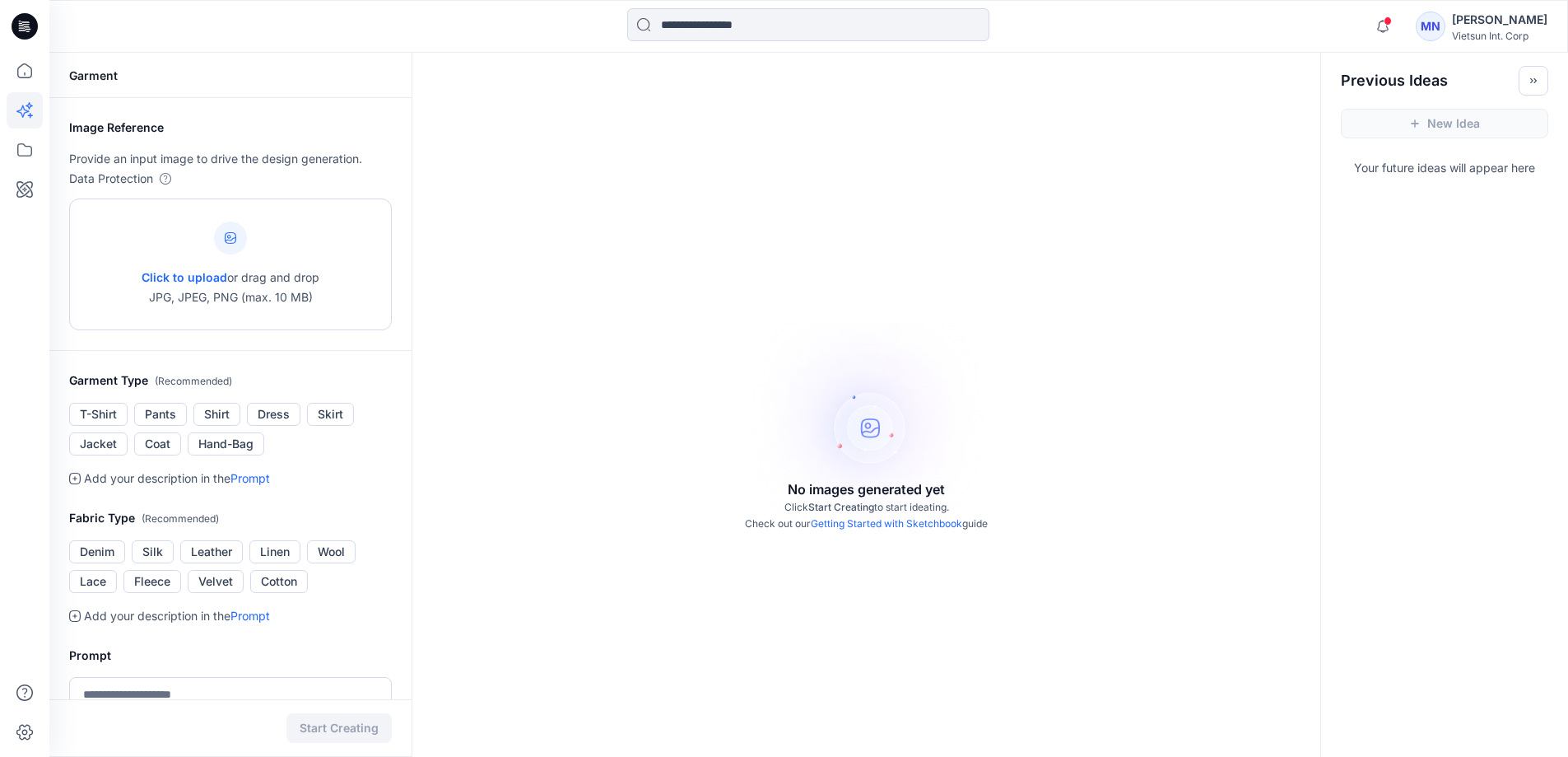
click at [221, 244] on div at bounding box center [231, 238] width 33 height 33
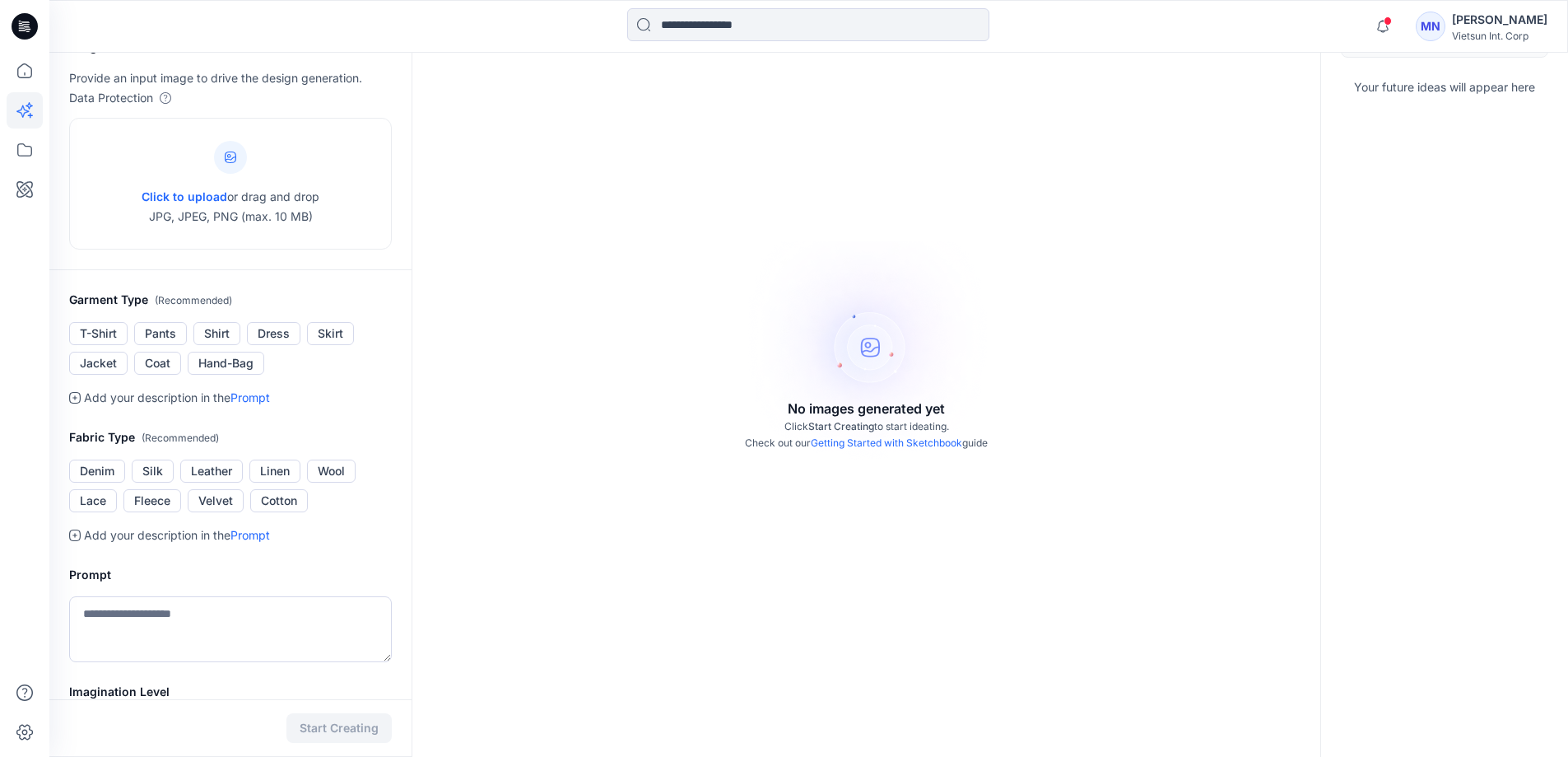
scroll to position [32, 0]
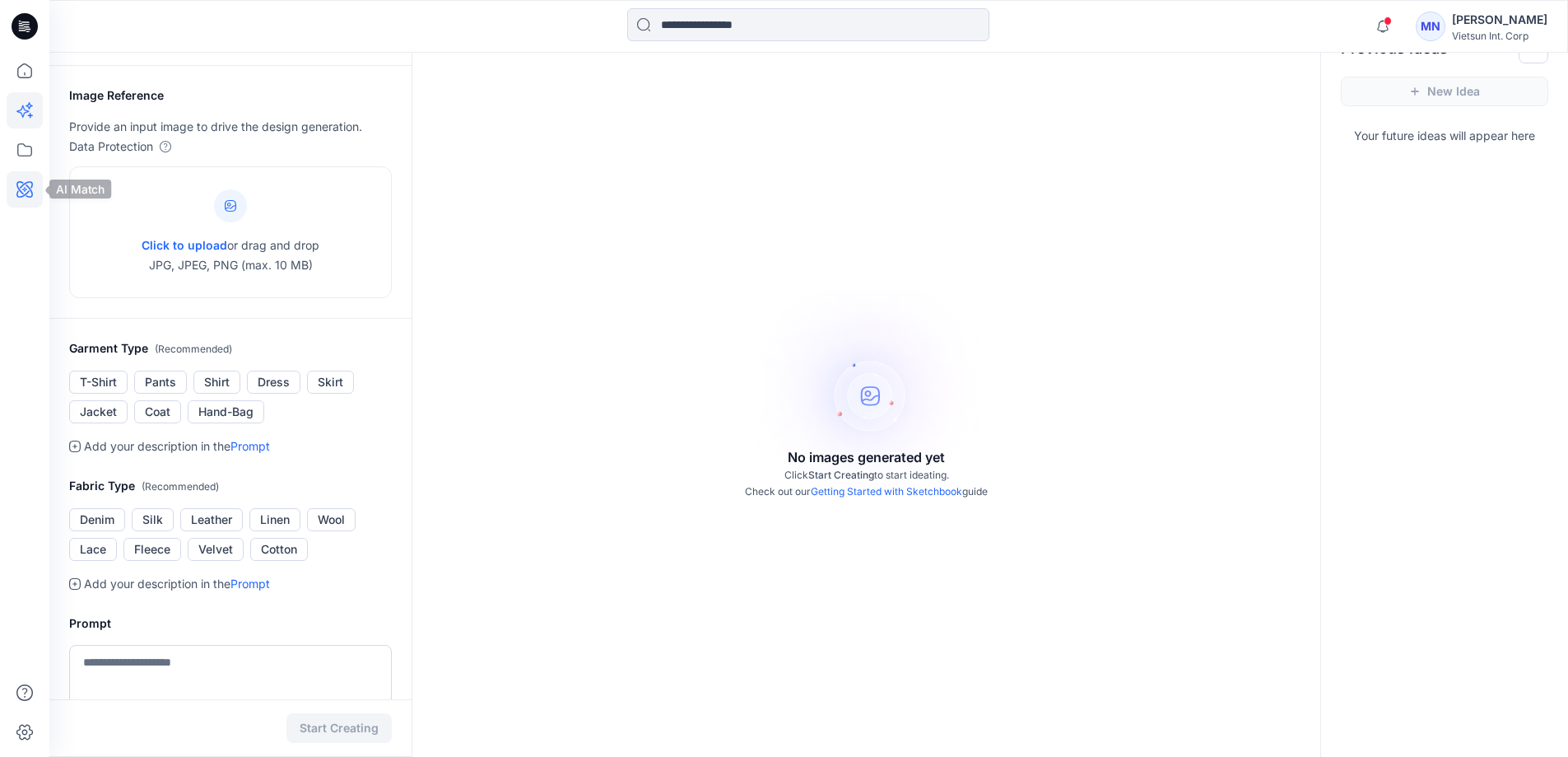
click at [34, 190] on icon at bounding box center [25, 189] width 36 height 36
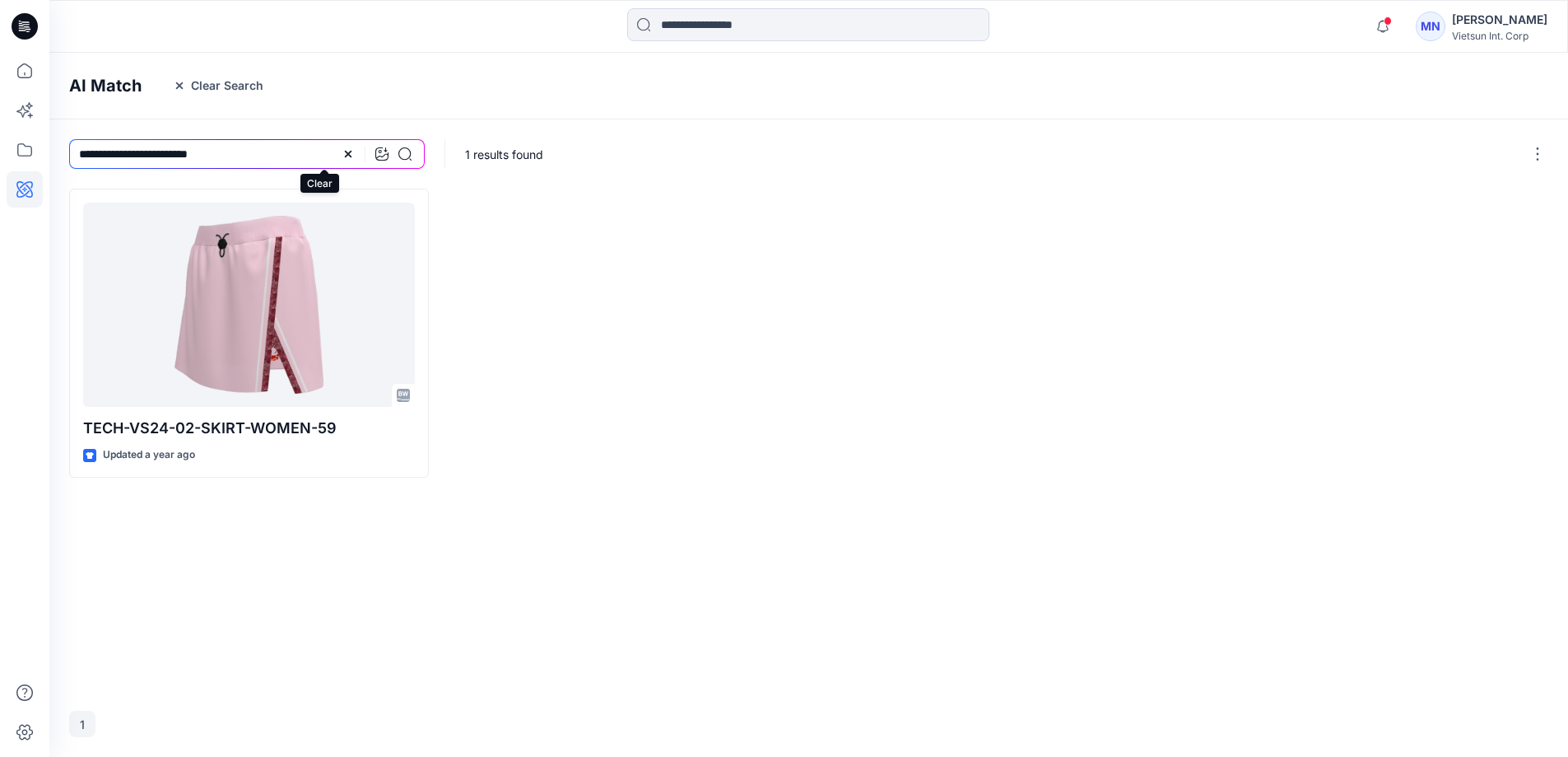
click at [342, 159] on icon at bounding box center [348, 154] width 13 height 13
click at [22, 158] on icon at bounding box center [25, 150] width 36 height 36
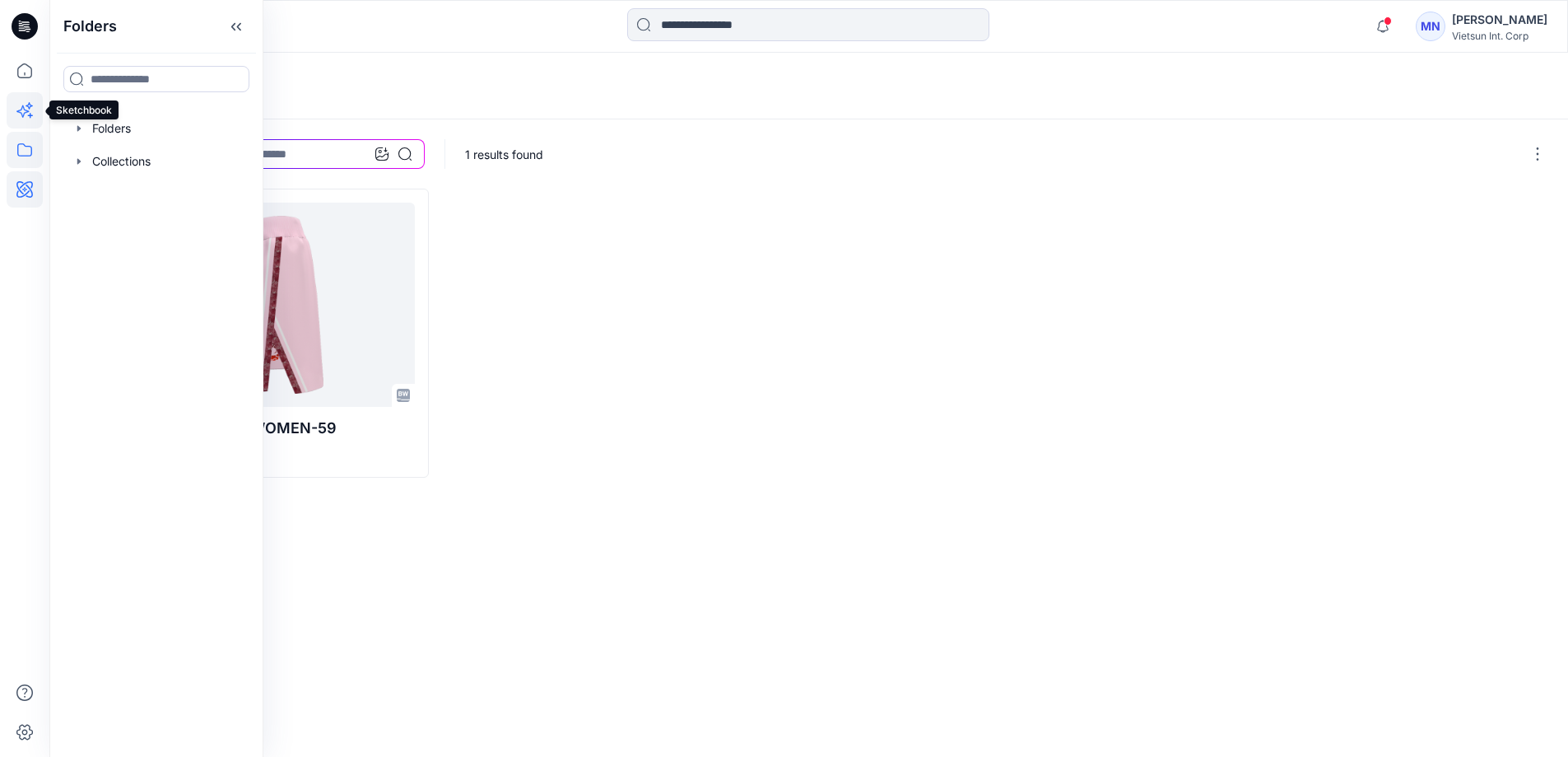
click at [39, 116] on icon at bounding box center [25, 110] width 36 height 36
